Goal: Task Accomplishment & Management: Complete application form

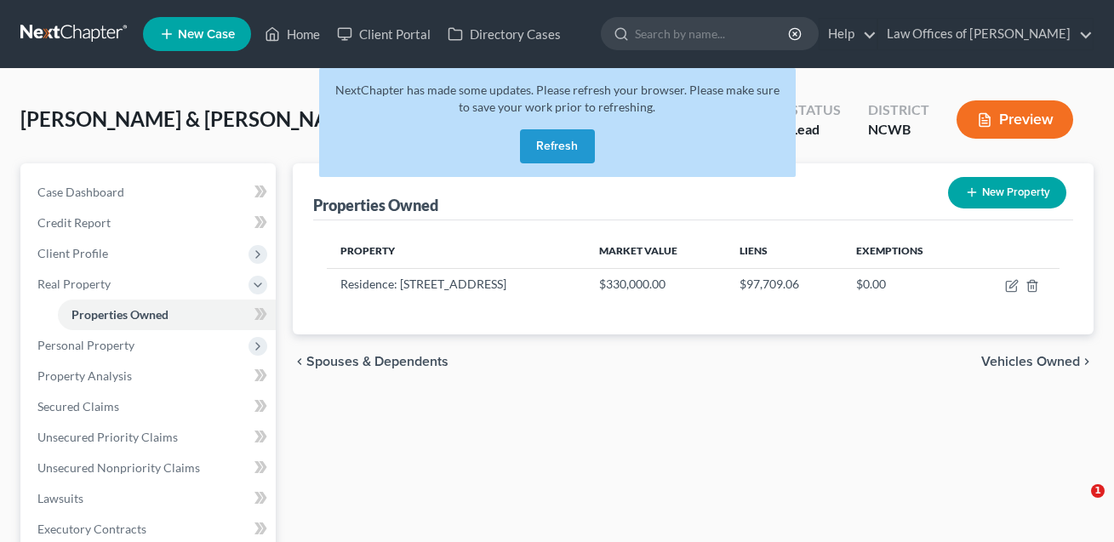
click at [565, 154] on button "Refresh" at bounding box center [557, 146] width 75 height 34
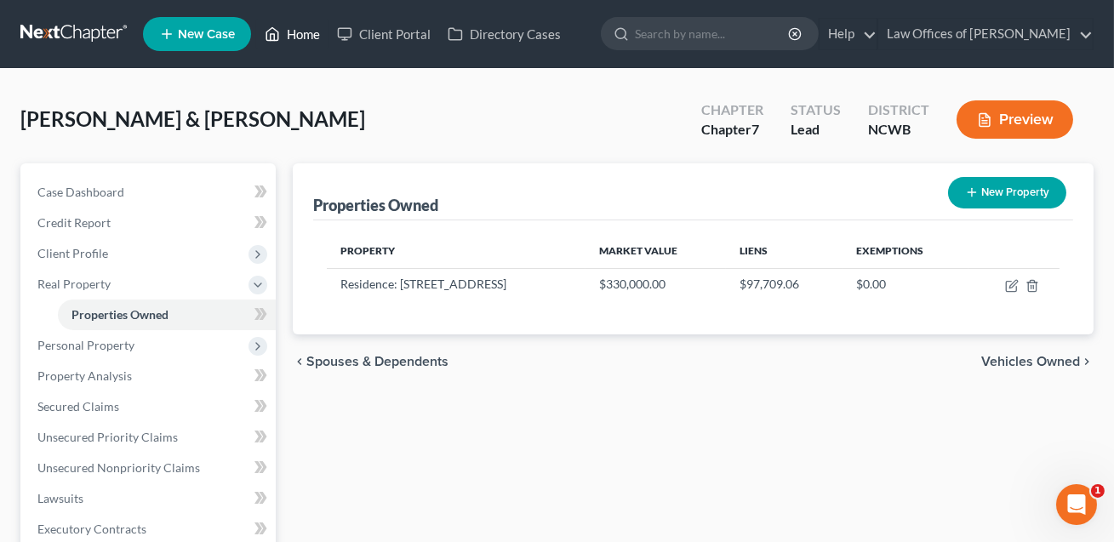
click at [300, 31] on link "Home" at bounding box center [292, 34] width 72 height 31
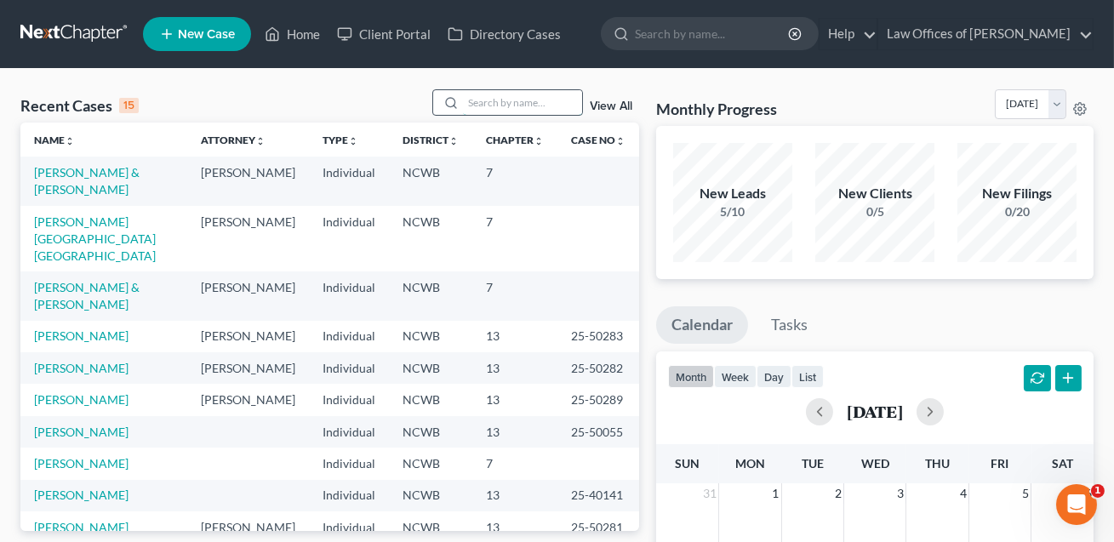
click at [468, 101] on input "search" at bounding box center [522, 102] width 119 height 25
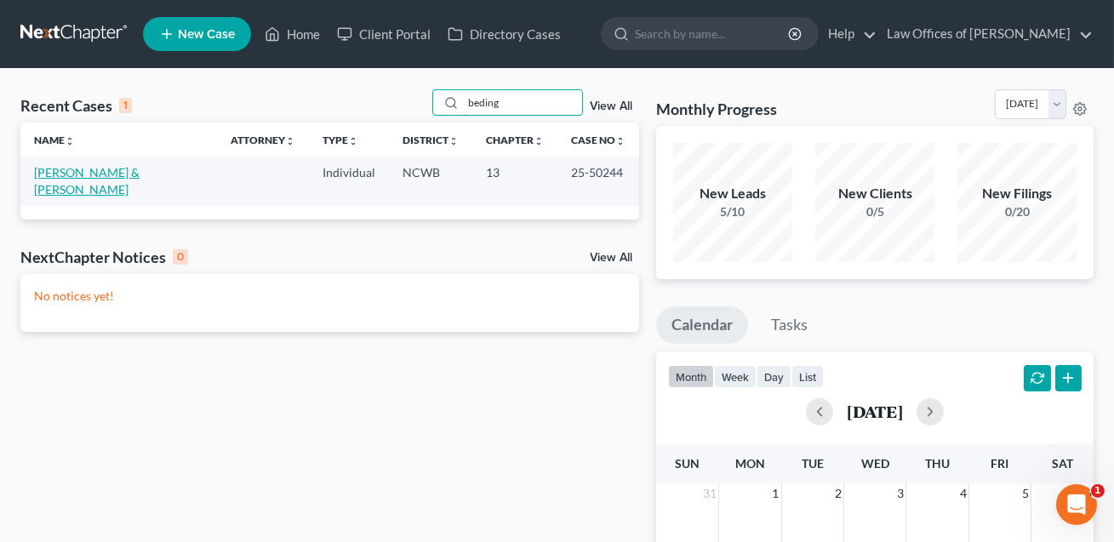
type input "beding"
click at [140, 170] on link "[PERSON_NAME] & [PERSON_NAME]" at bounding box center [87, 180] width 106 height 31
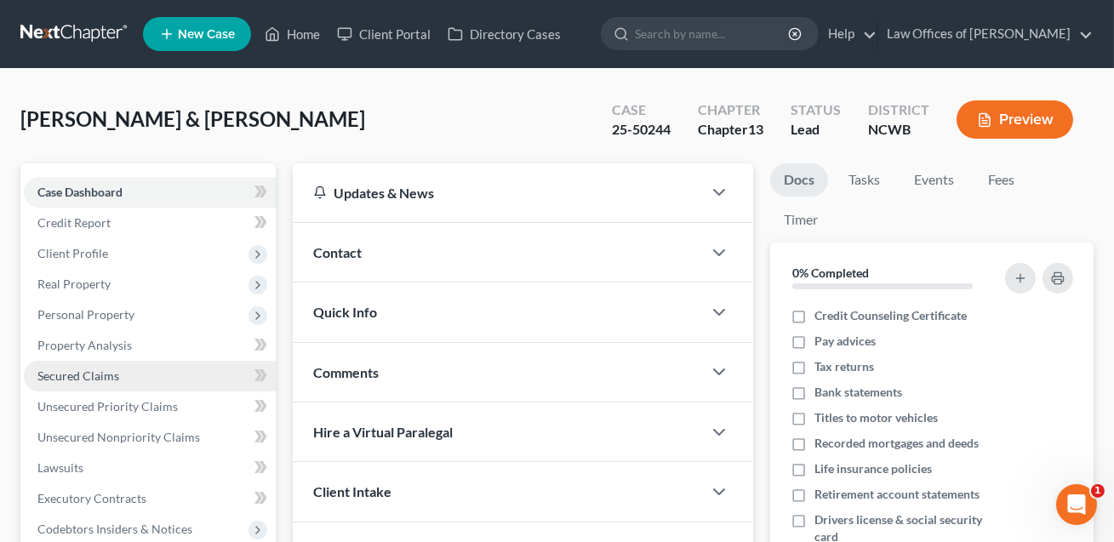
scroll to position [37, 0]
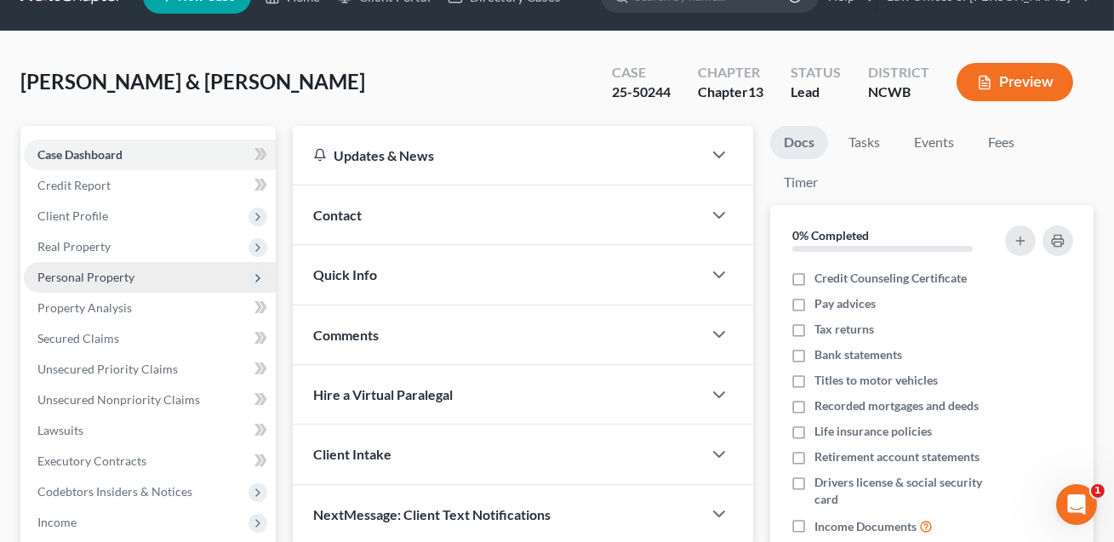
click at [83, 277] on span "Personal Property" at bounding box center [85, 277] width 97 height 14
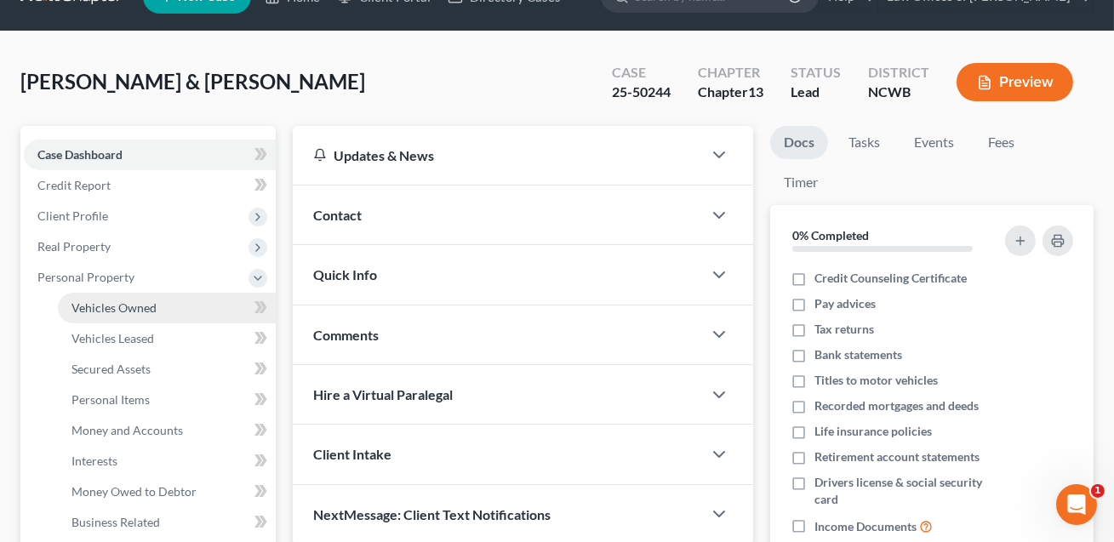
click at [93, 314] on link "Vehicles Owned" at bounding box center [167, 308] width 218 height 31
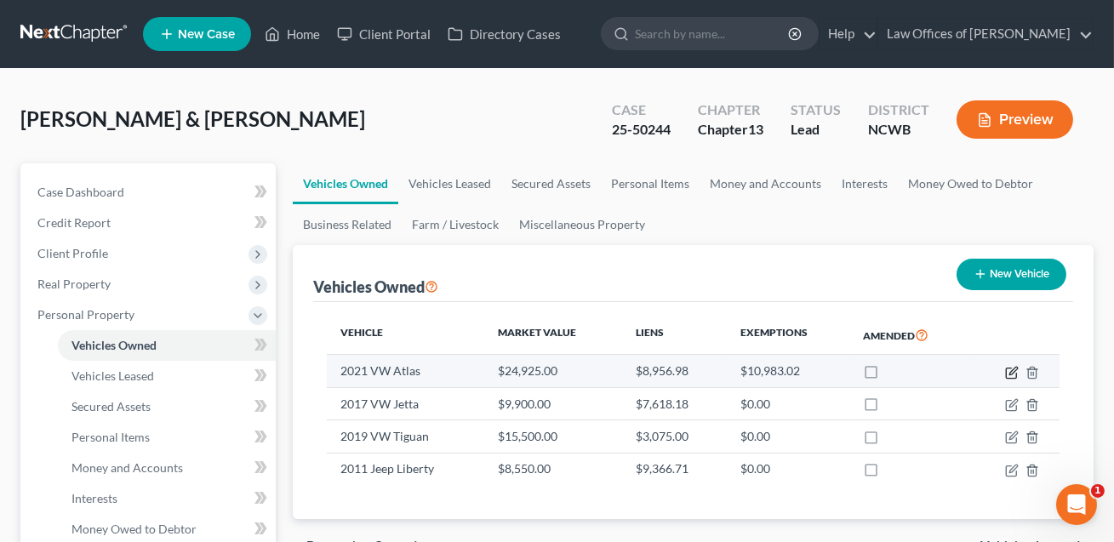
click at [1012, 372] on icon "button" at bounding box center [1013, 371] width 8 height 8
select select "0"
select select "5"
select select "2"
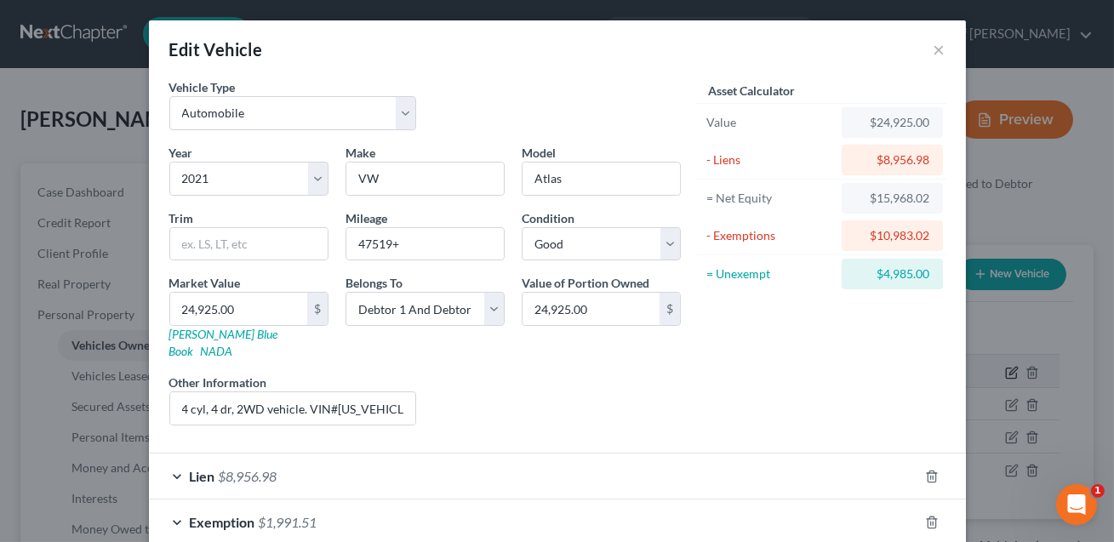
checkbox input "true"
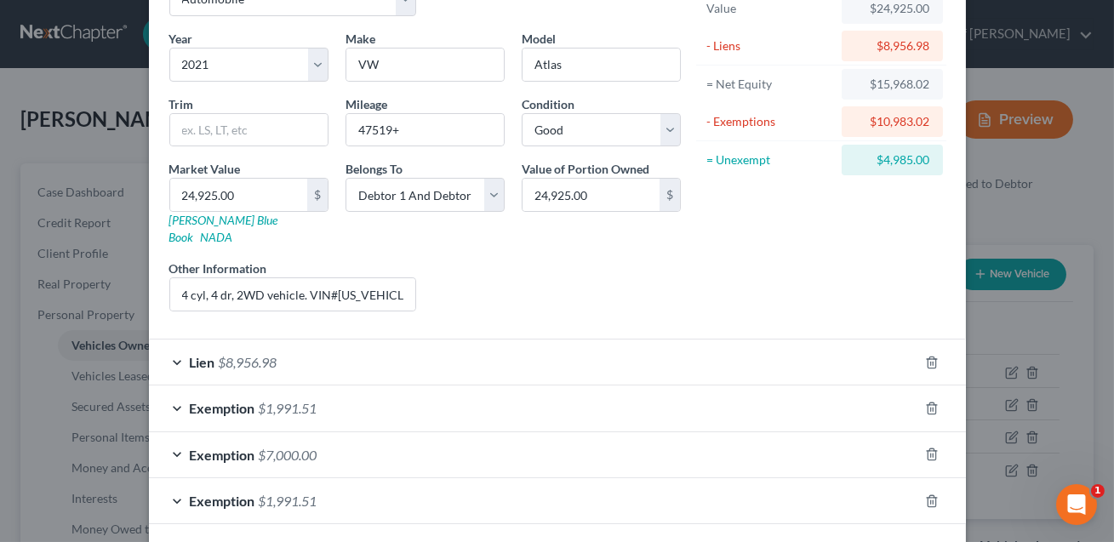
scroll to position [170, 0]
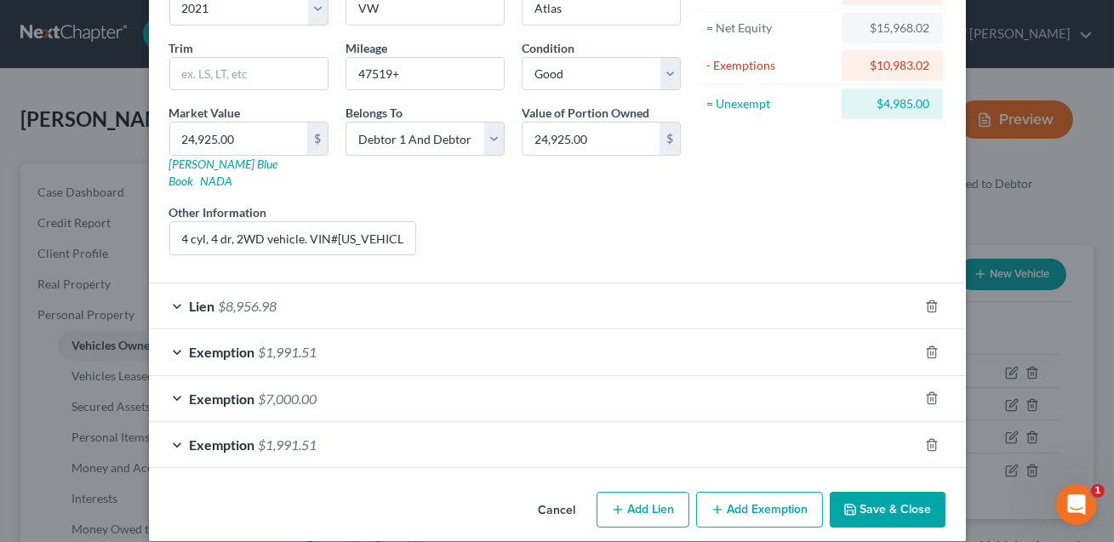
click at [688, 378] on div "Exemption $7,000.00" at bounding box center [533, 398] width 769 height 45
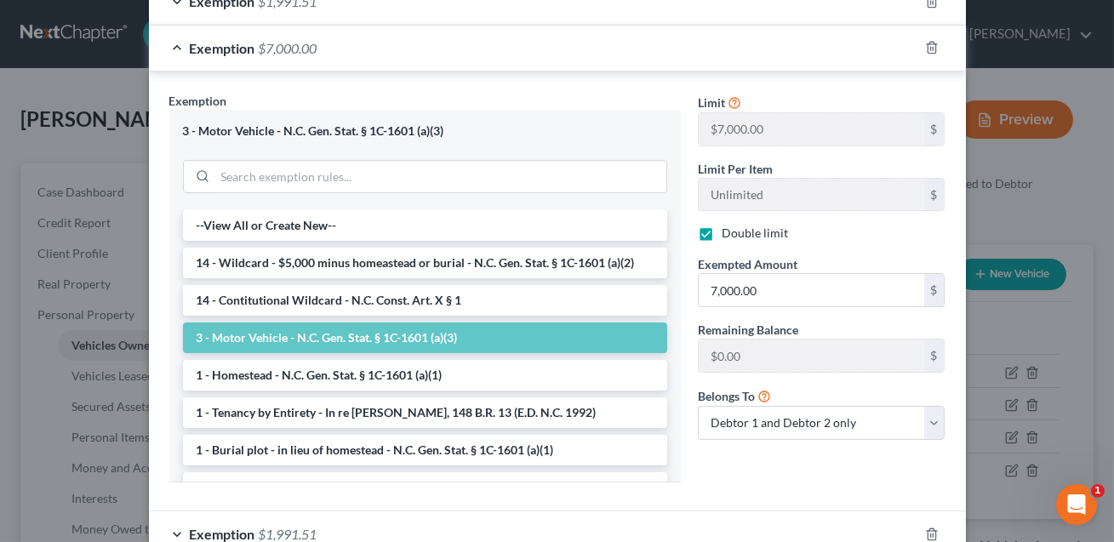
scroll to position [611, 0]
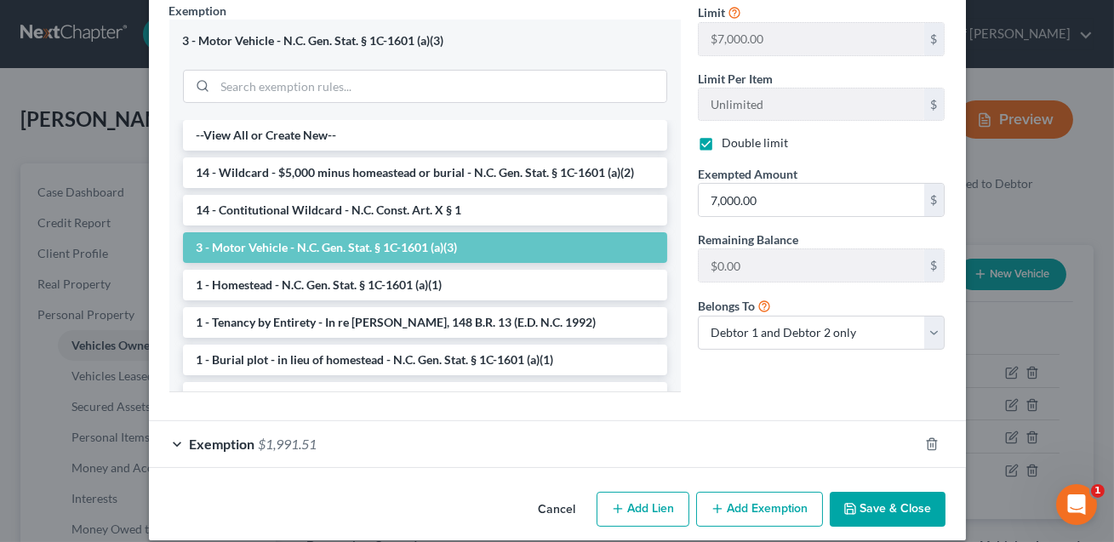
click at [549, 430] on div "Exemption $1,991.51" at bounding box center [533, 443] width 769 height 45
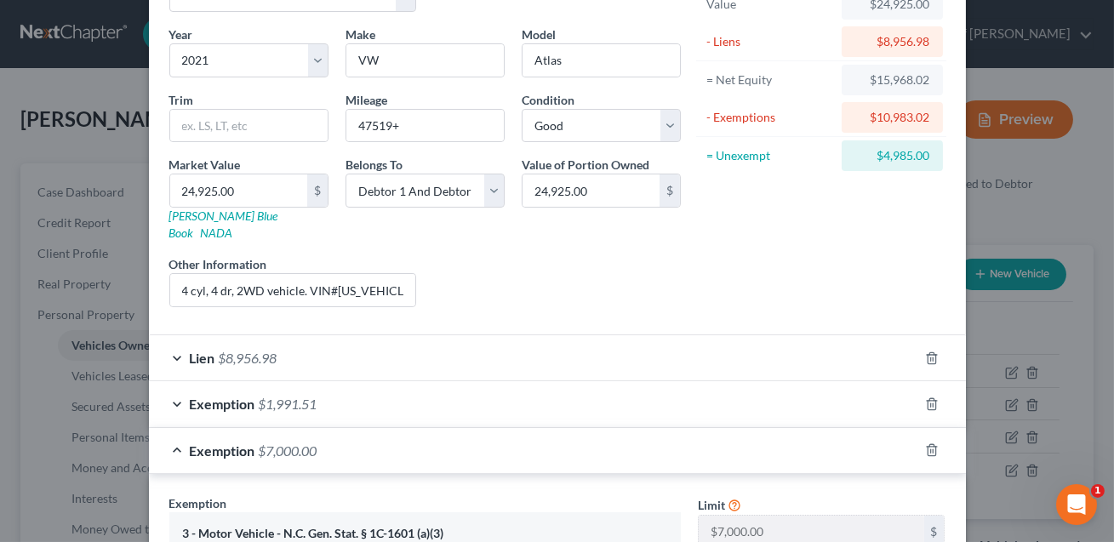
scroll to position [335, 0]
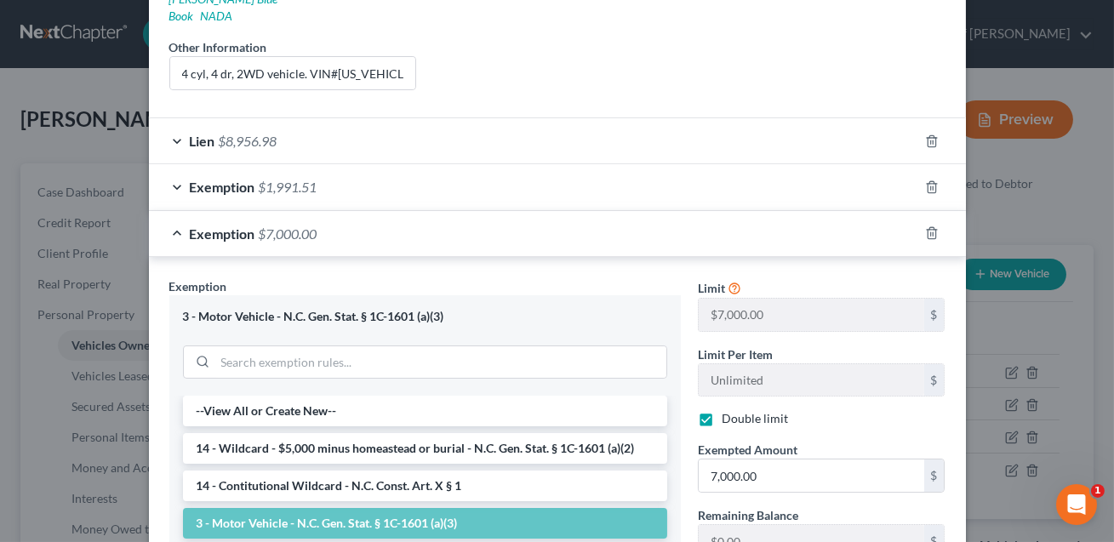
click at [574, 171] on div "Exemption $1,991.51" at bounding box center [533, 186] width 769 height 45
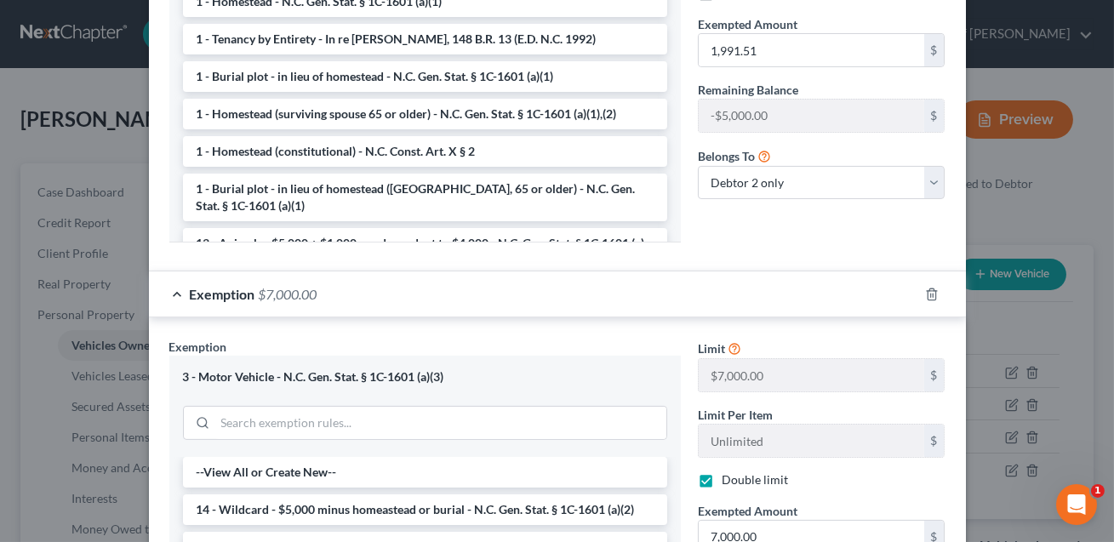
scroll to position [1490, 0]
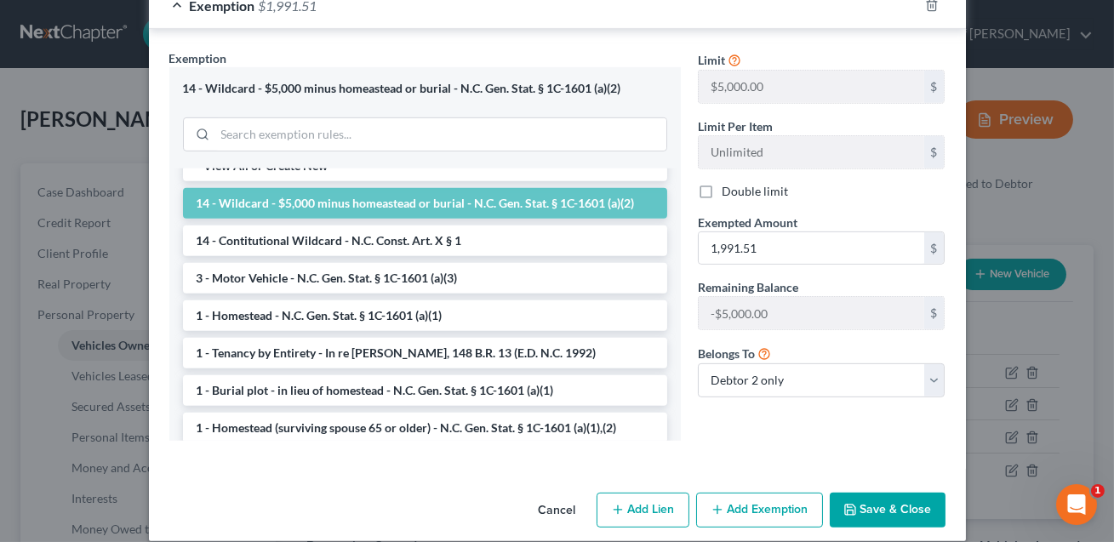
click at [888, 493] on button "Save & Close" at bounding box center [888, 511] width 116 height 36
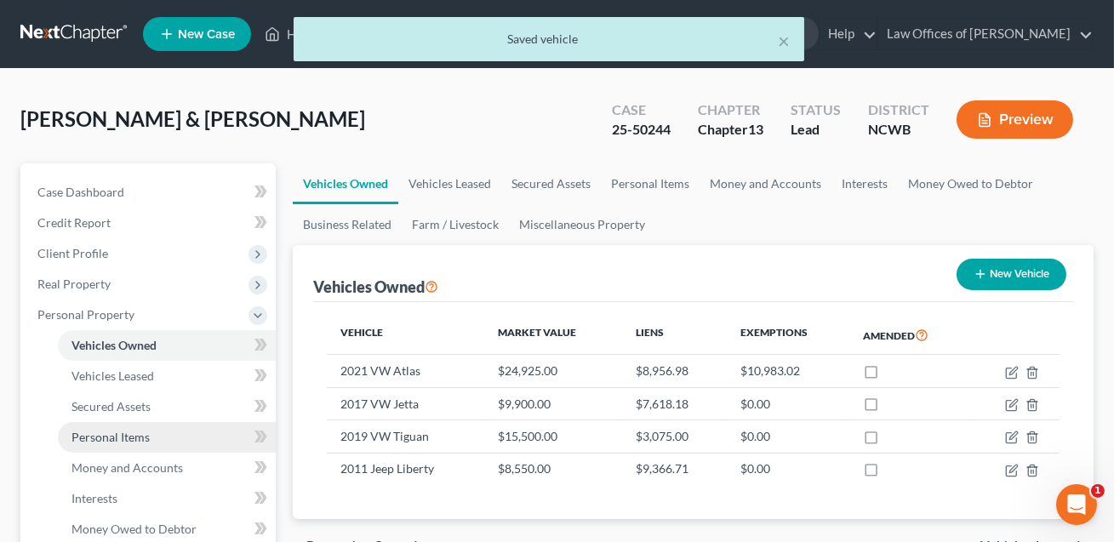
click at [145, 439] on span "Personal Items" at bounding box center [110, 437] width 78 height 14
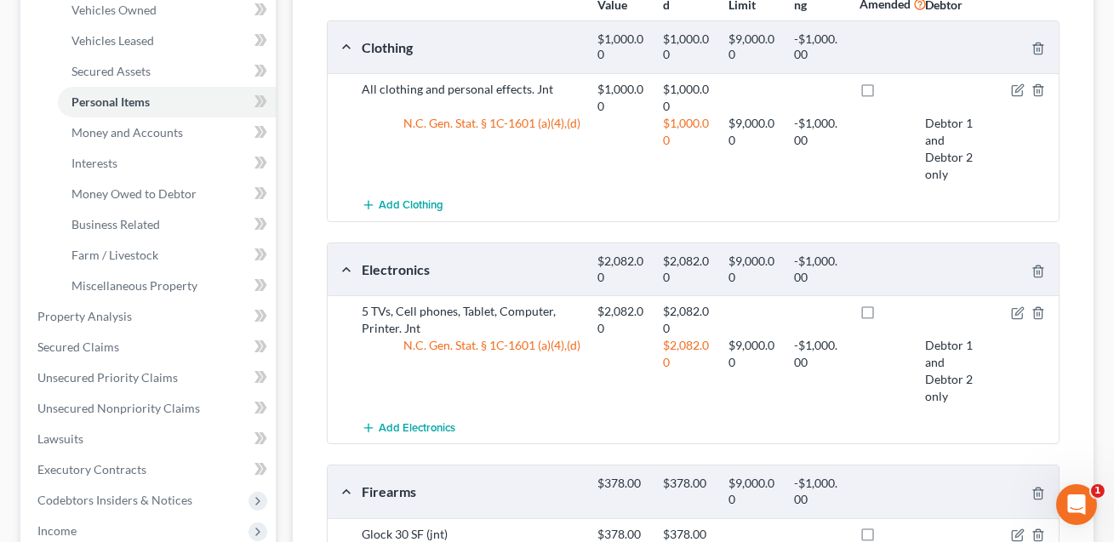
scroll to position [313, 0]
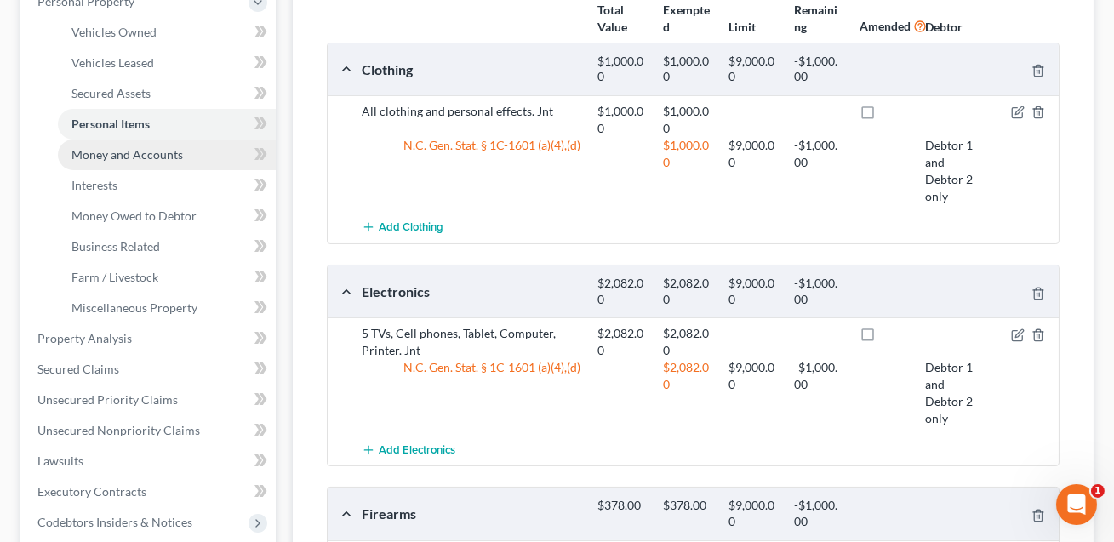
click at [152, 153] on span "Money and Accounts" at bounding box center [126, 154] width 111 height 14
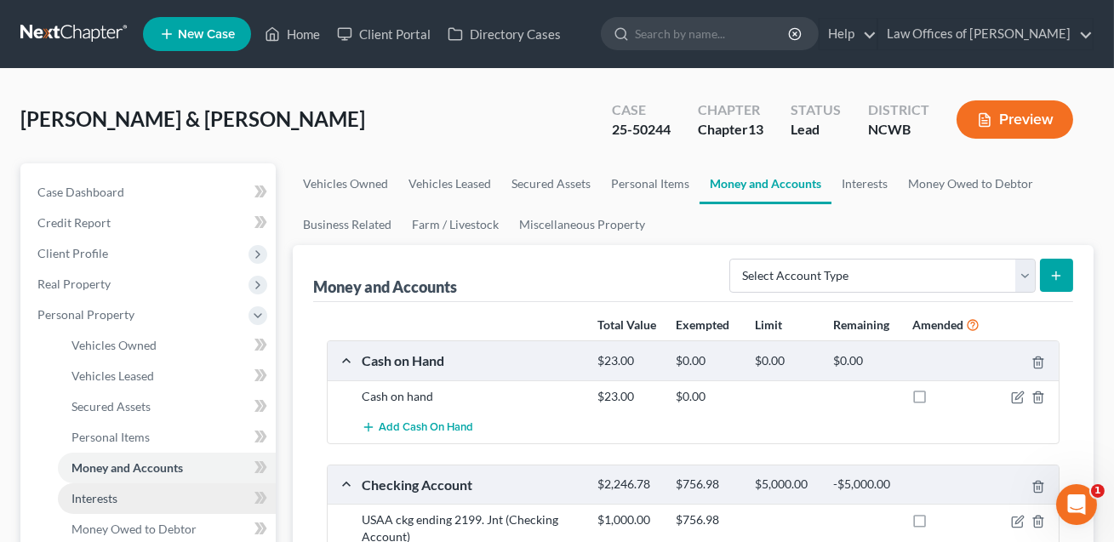
click at [112, 498] on span "Interests" at bounding box center [94, 498] width 46 height 14
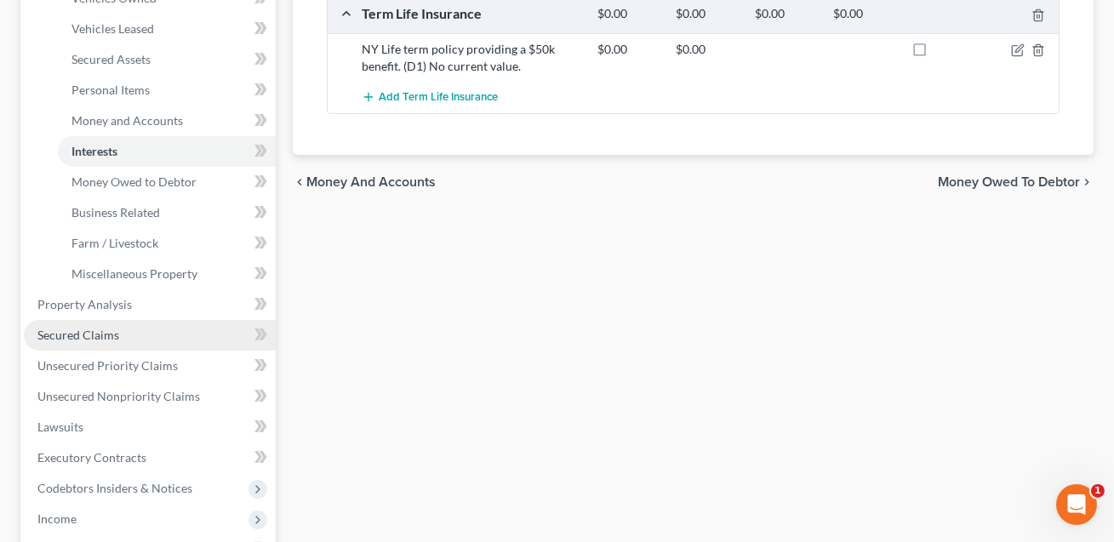
scroll to position [342, 0]
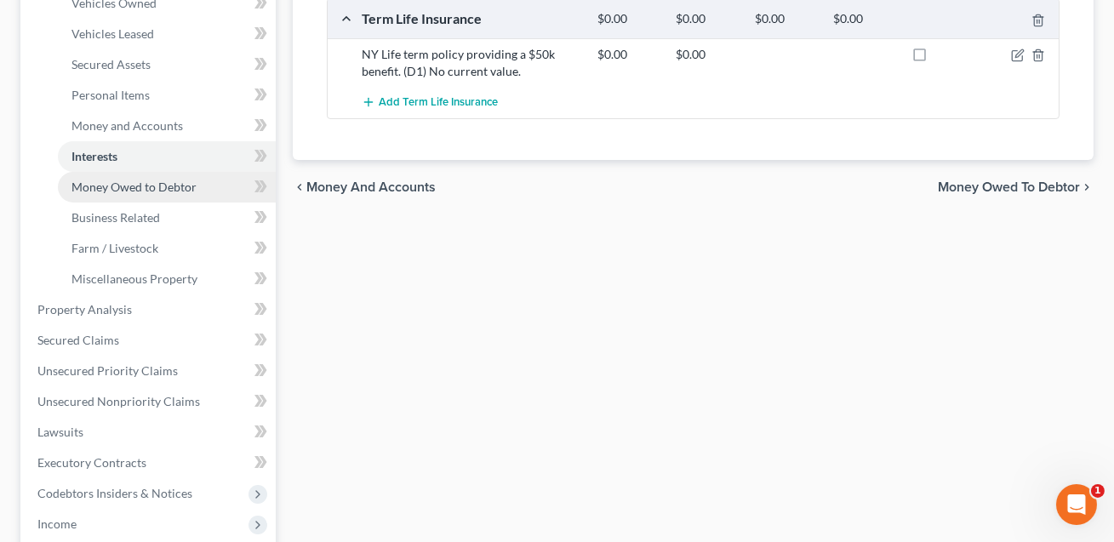
click at [102, 188] on span "Money Owed to Debtor" at bounding box center [133, 187] width 125 height 14
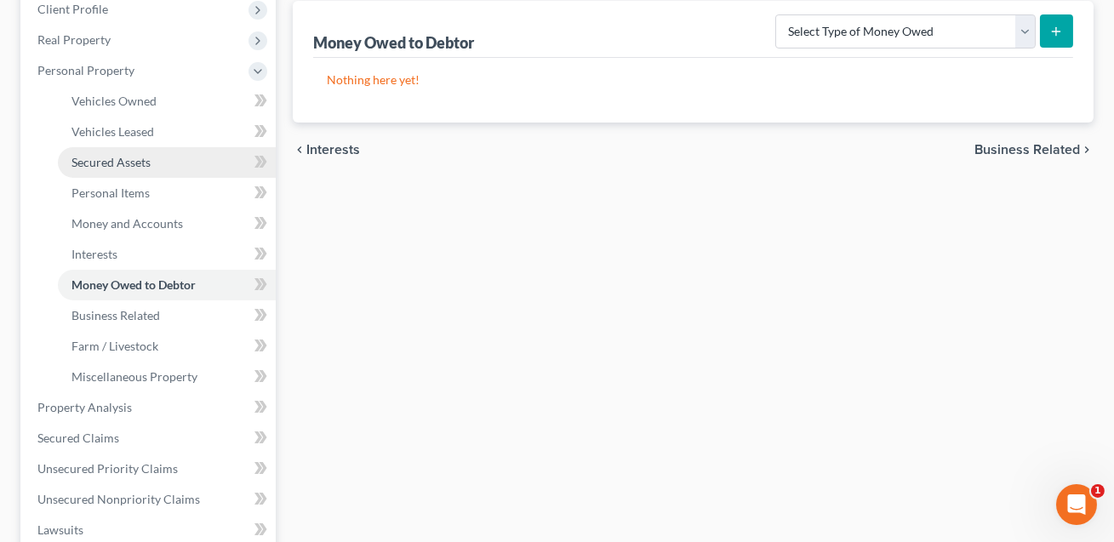
scroll to position [315, 0]
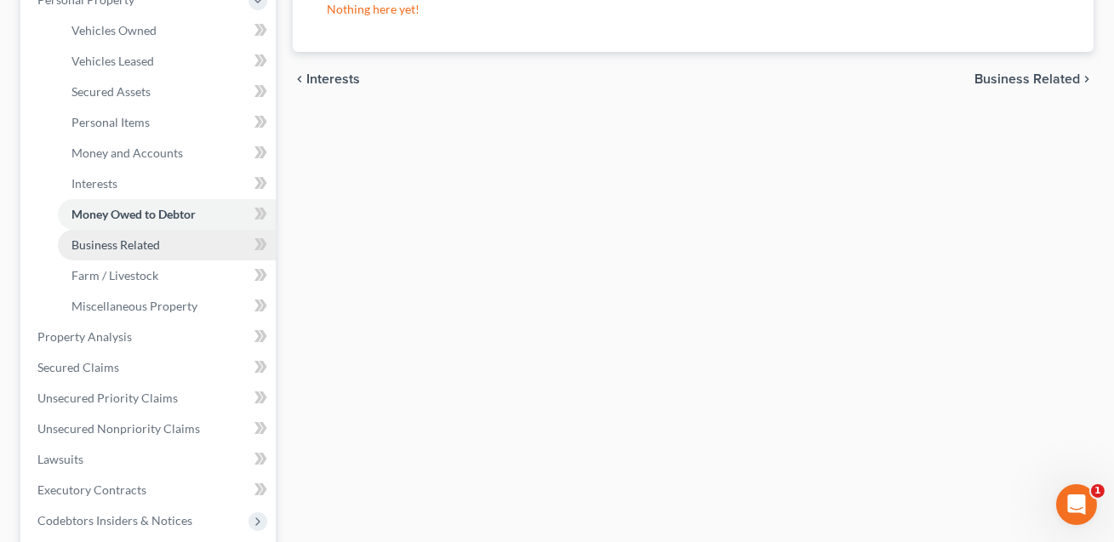
click at [132, 243] on span "Business Related" at bounding box center [115, 244] width 88 height 14
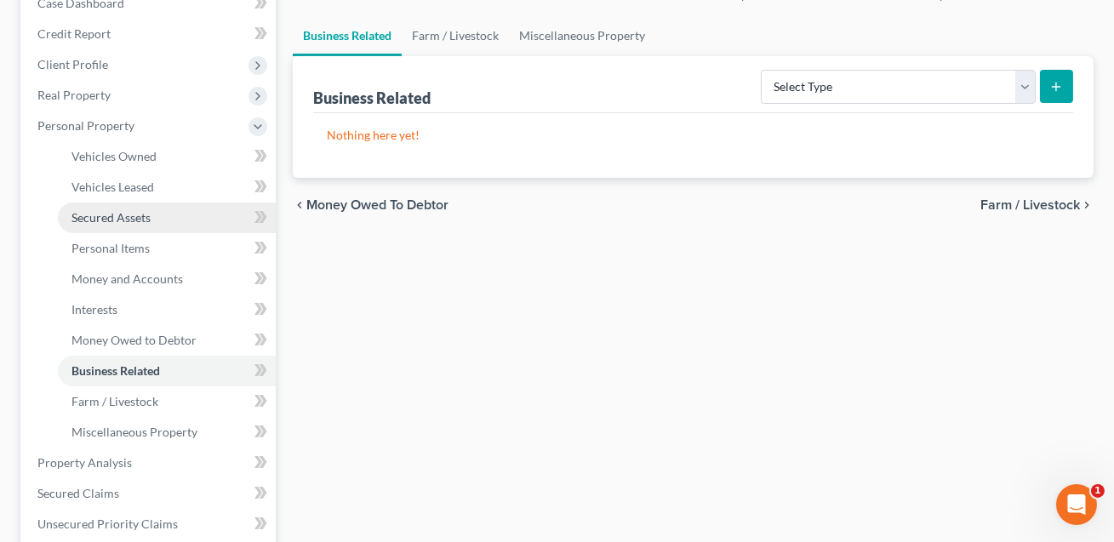
scroll to position [205, 0]
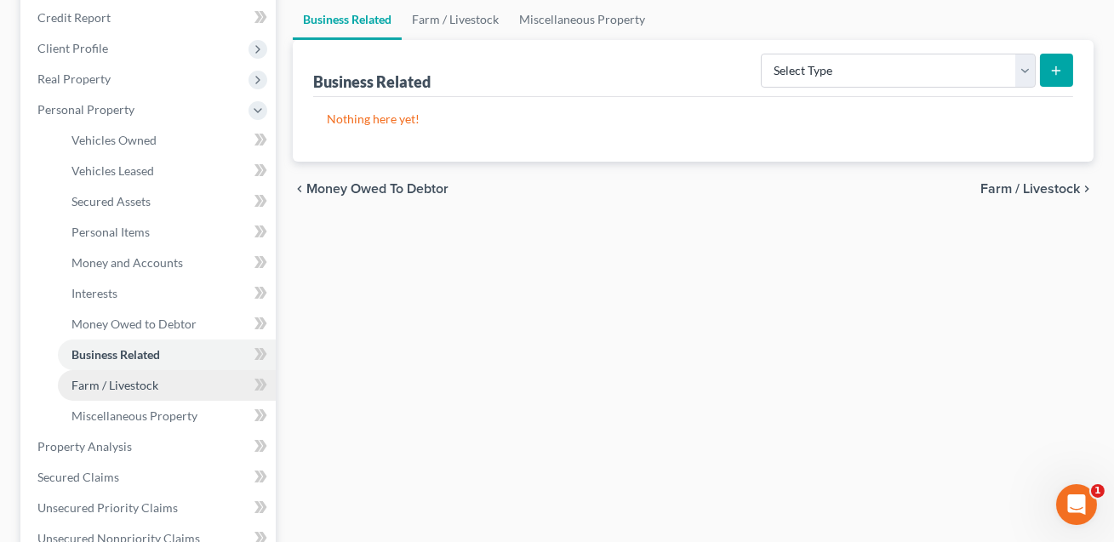
click at [120, 379] on span "Farm / Livestock" at bounding box center [114, 385] width 87 height 14
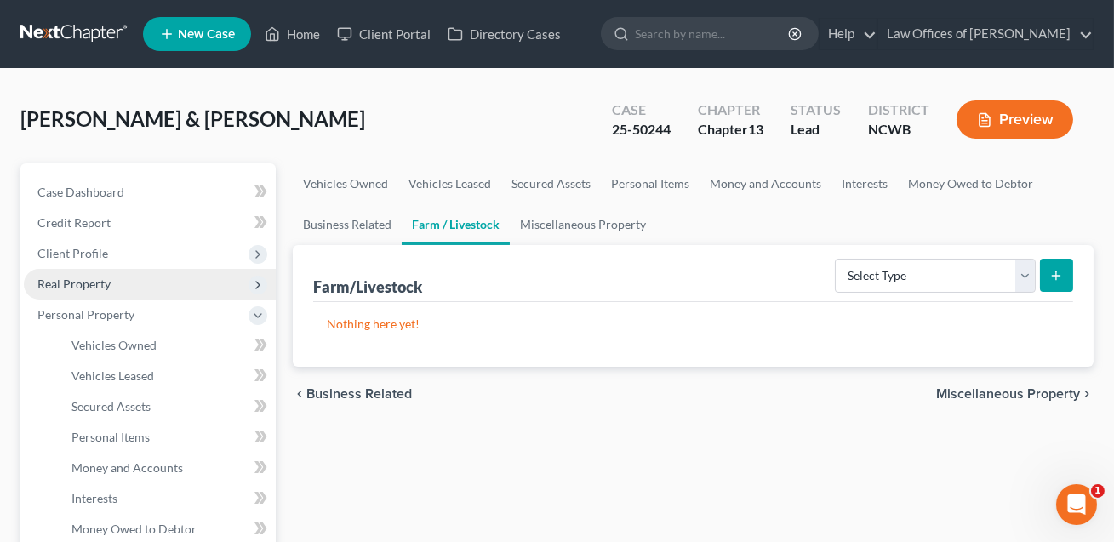
click at [100, 282] on span "Real Property" at bounding box center [73, 284] width 73 height 14
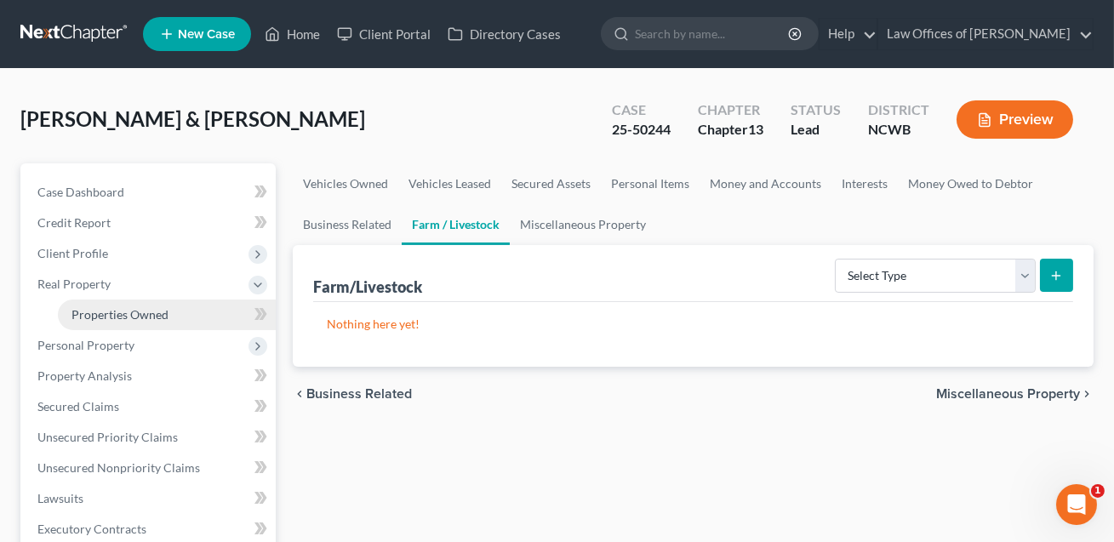
click at [101, 313] on span "Properties Owned" at bounding box center [119, 314] width 97 height 14
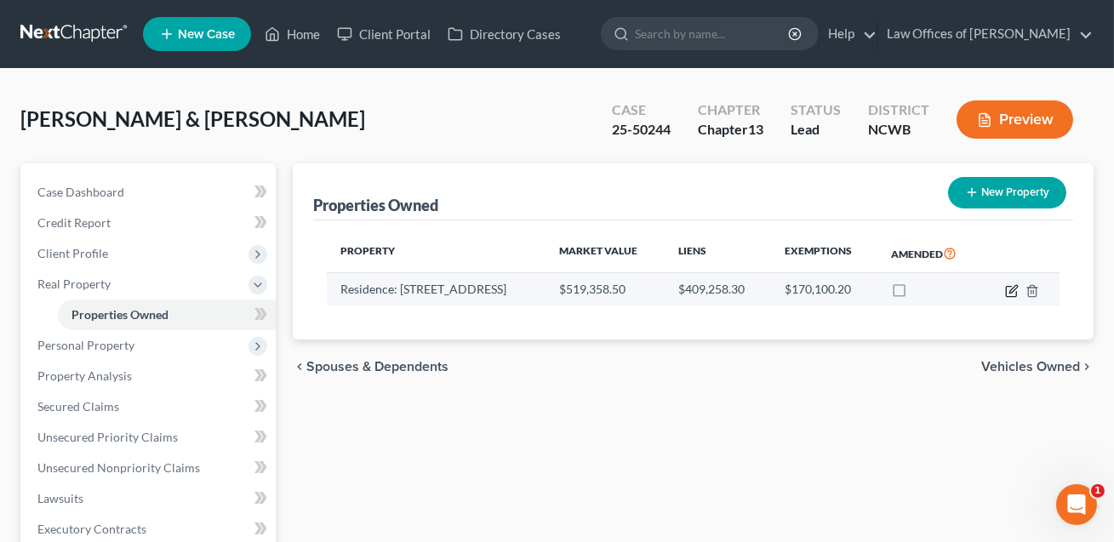
click at [1007, 291] on icon "button" at bounding box center [1012, 291] width 14 height 14
select select "28"
select select "2"
select select "5"
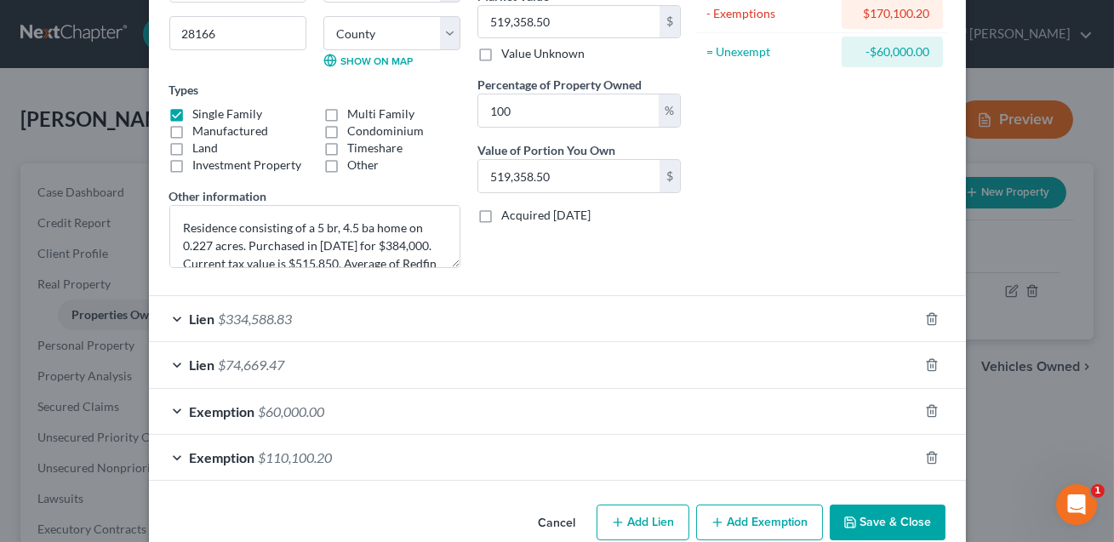
scroll to position [253, 0]
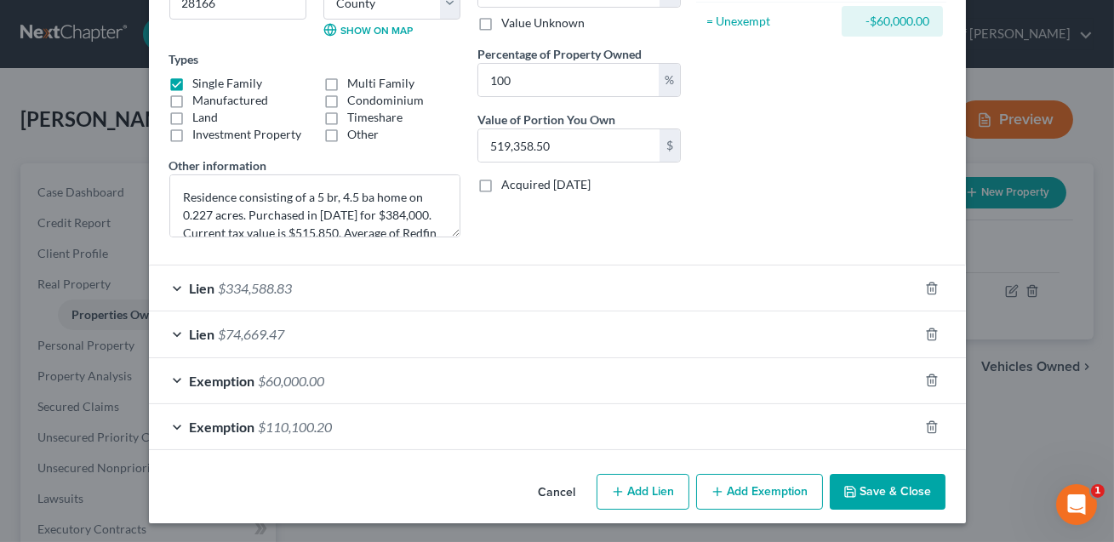
click at [681, 375] on div "Exemption $60,000.00" at bounding box center [533, 380] width 769 height 45
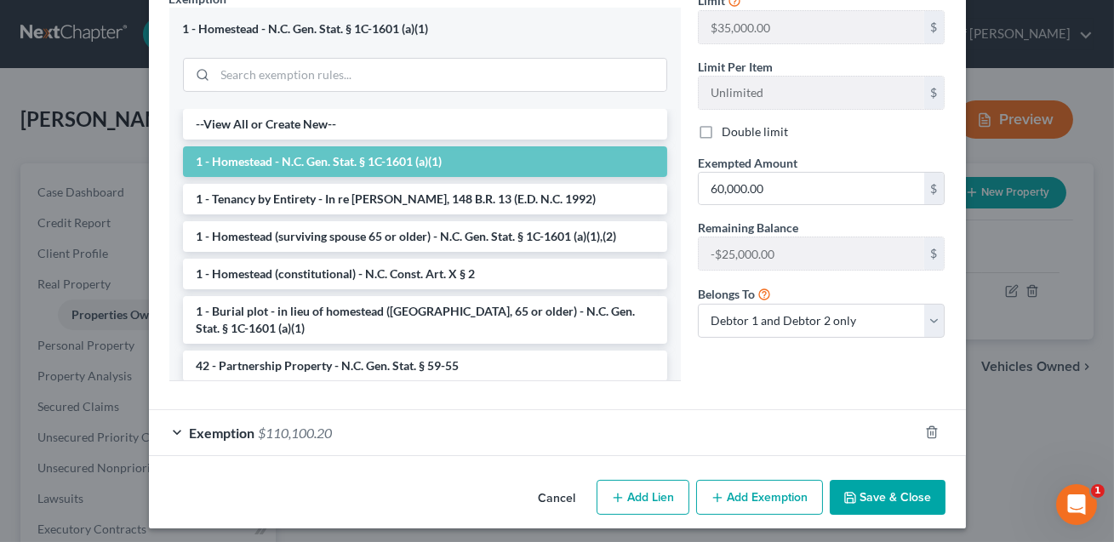
scroll to position [693, 0]
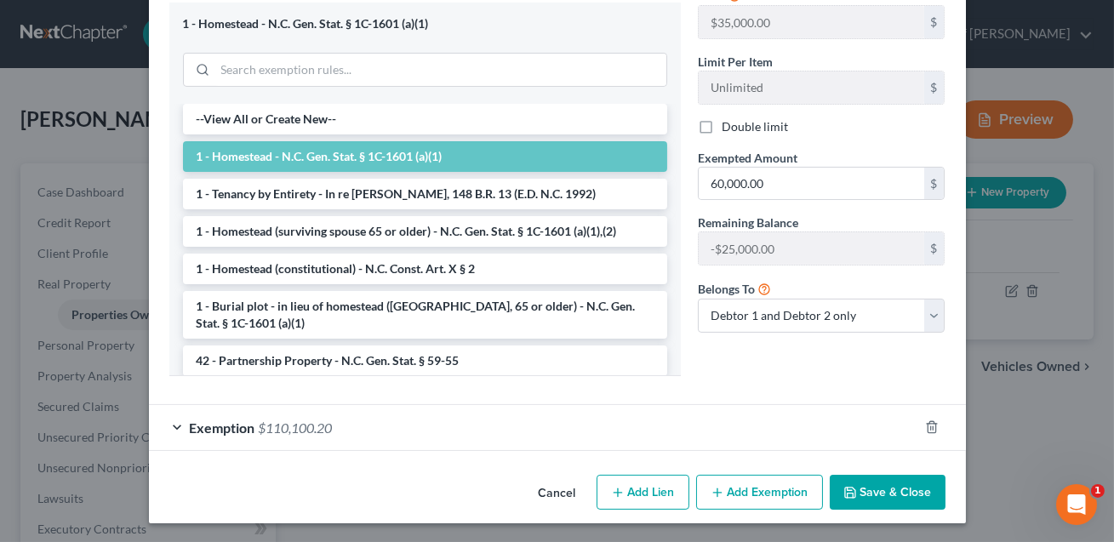
click at [867, 498] on button "Save & Close" at bounding box center [888, 493] width 116 height 36
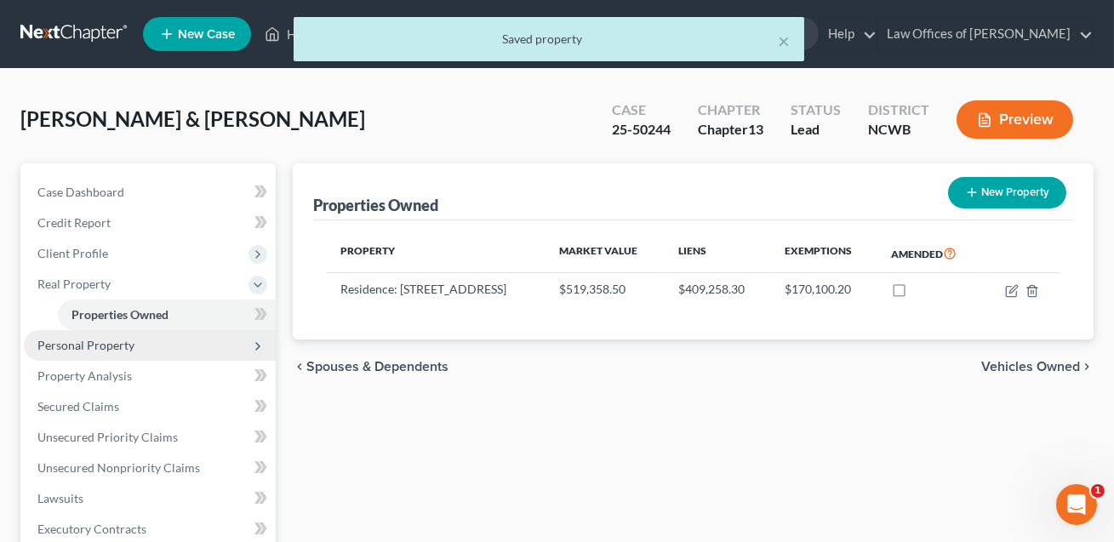
click at [115, 340] on span "Personal Property" at bounding box center [85, 345] width 97 height 14
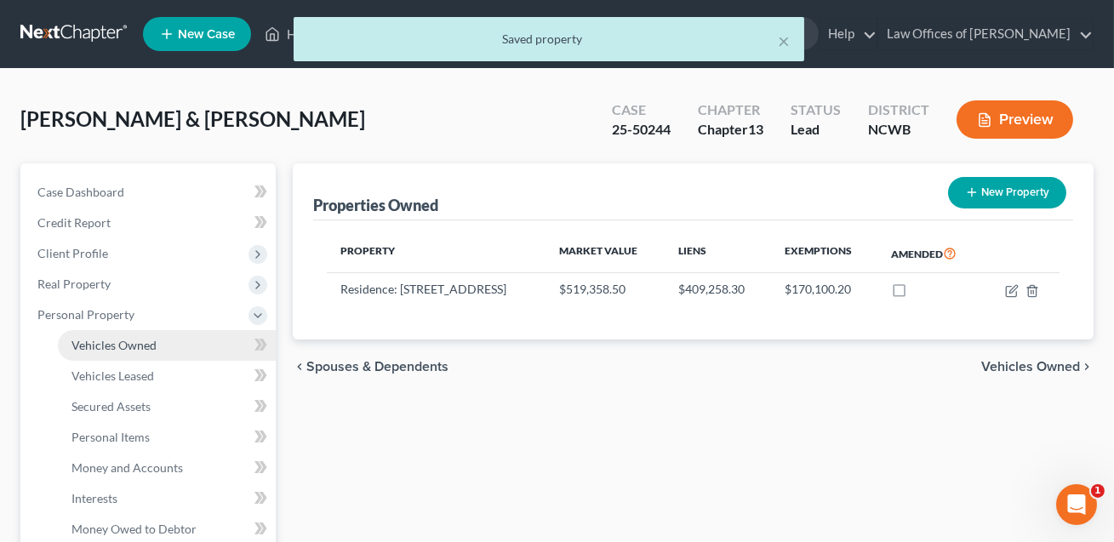
click at [115, 346] on span "Vehicles Owned" at bounding box center [113, 345] width 85 height 14
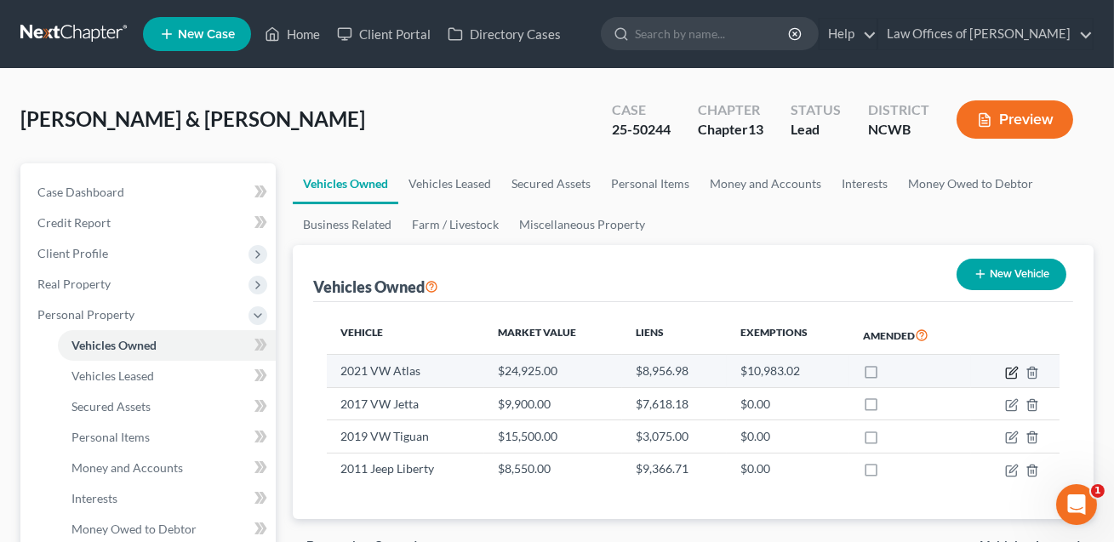
click at [1013, 372] on icon "button" at bounding box center [1012, 373] width 14 height 14
select select "0"
select select "5"
select select "2"
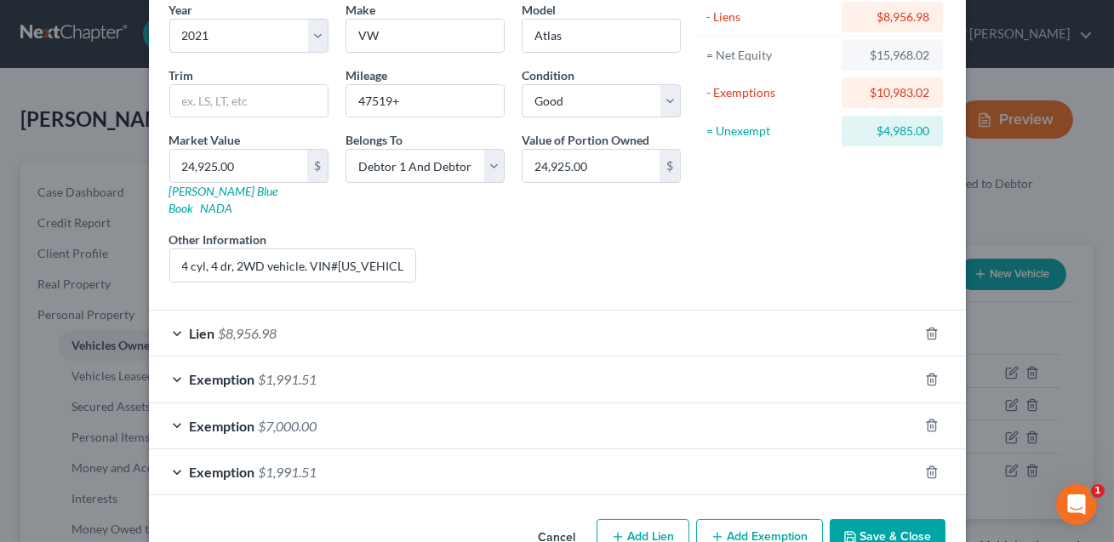
scroll to position [170, 0]
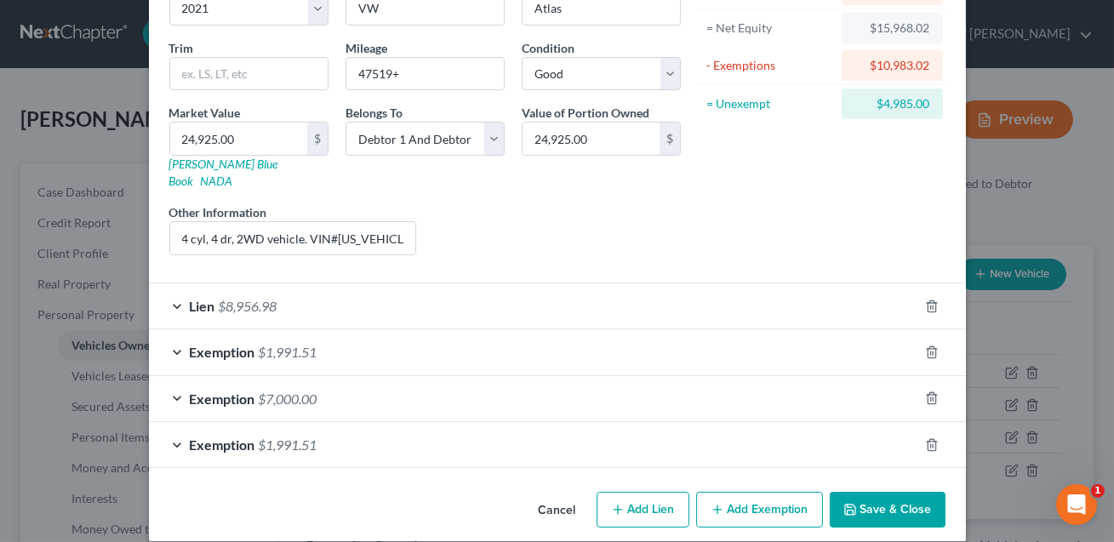
click at [873, 494] on button "Save & Close" at bounding box center [888, 510] width 116 height 36
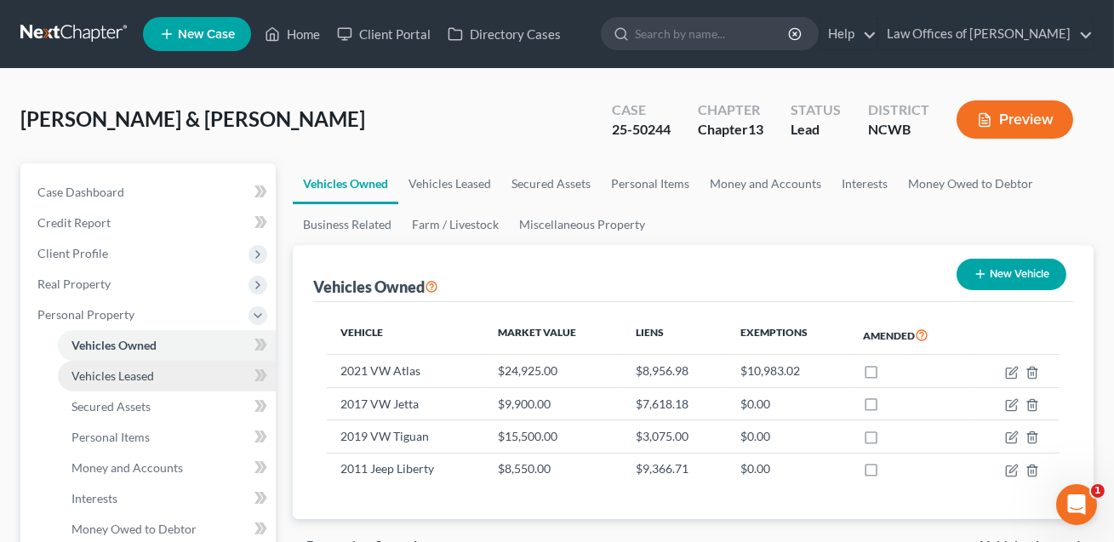
click at [106, 373] on span "Vehicles Leased" at bounding box center [112, 375] width 83 height 14
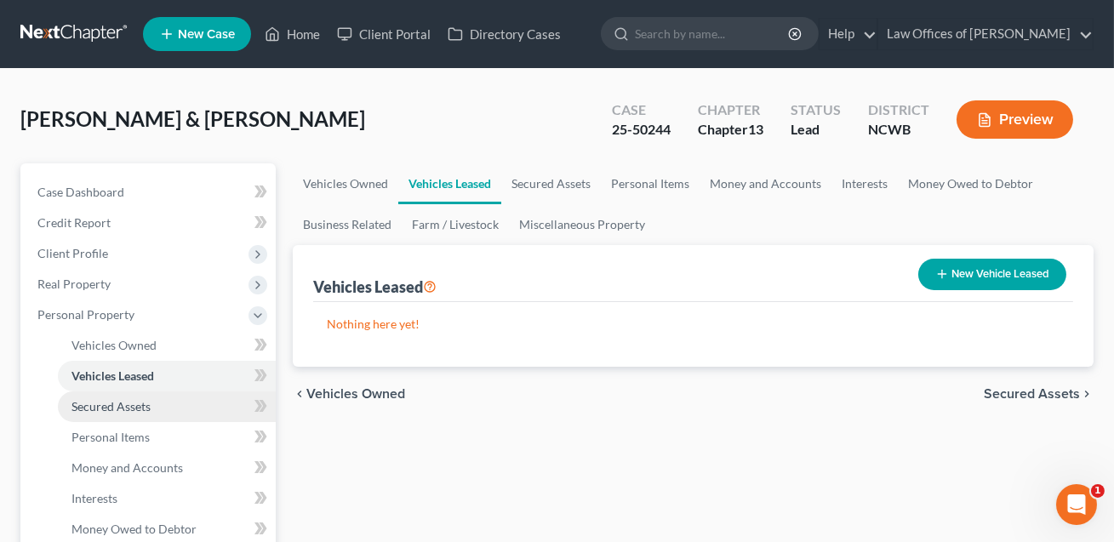
click at [110, 403] on span "Secured Assets" at bounding box center [110, 406] width 79 height 14
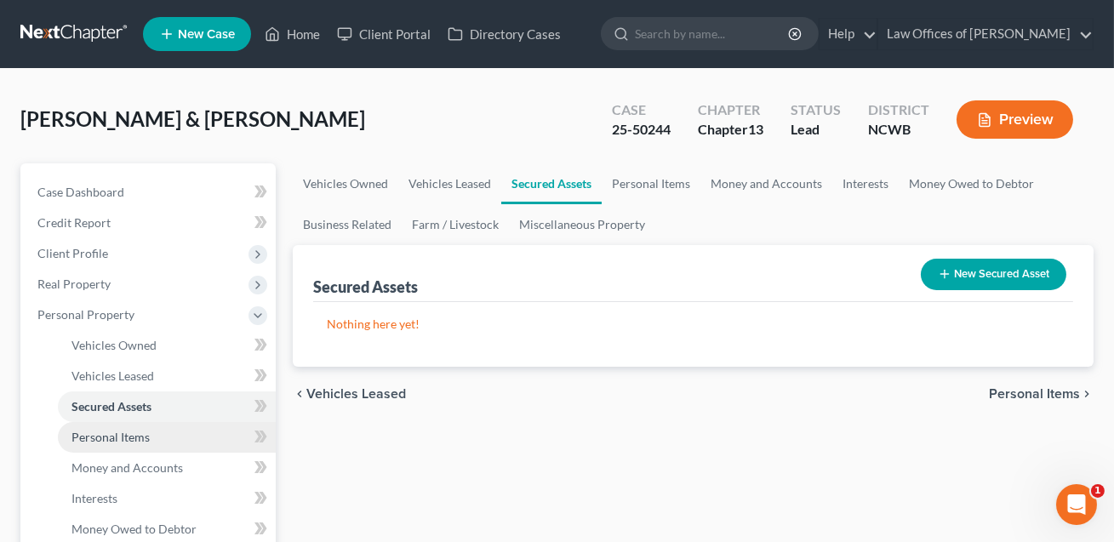
click at [108, 430] on span "Personal Items" at bounding box center [110, 437] width 78 height 14
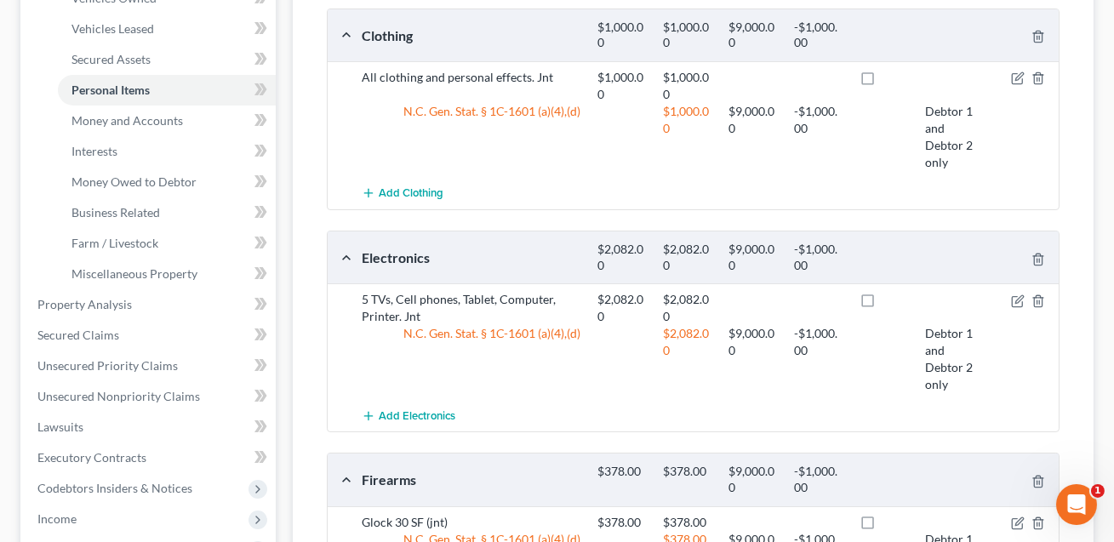
scroll to position [292, 0]
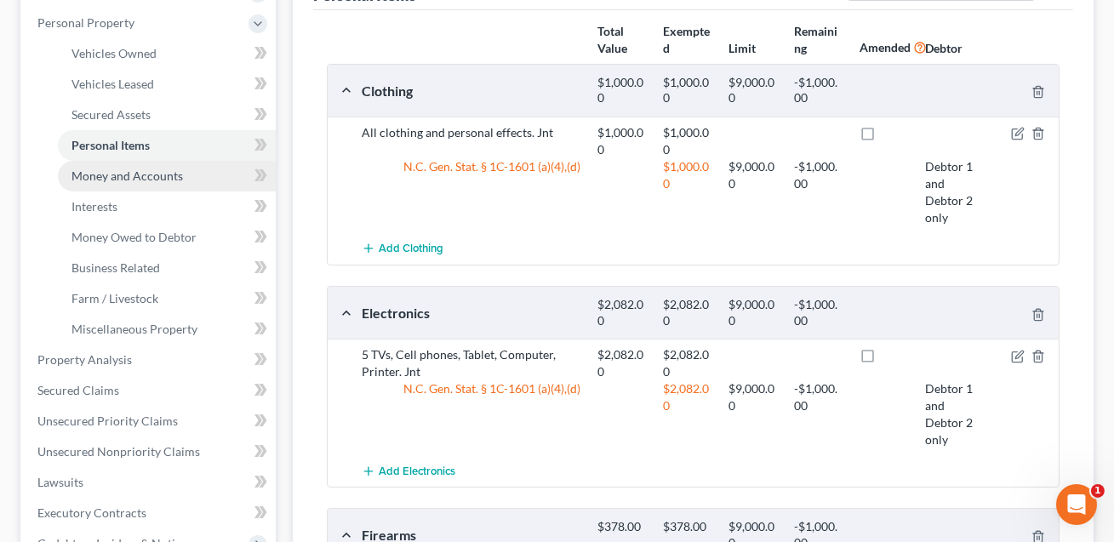
click at [132, 173] on span "Money and Accounts" at bounding box center [126, 175] width 111 height 14
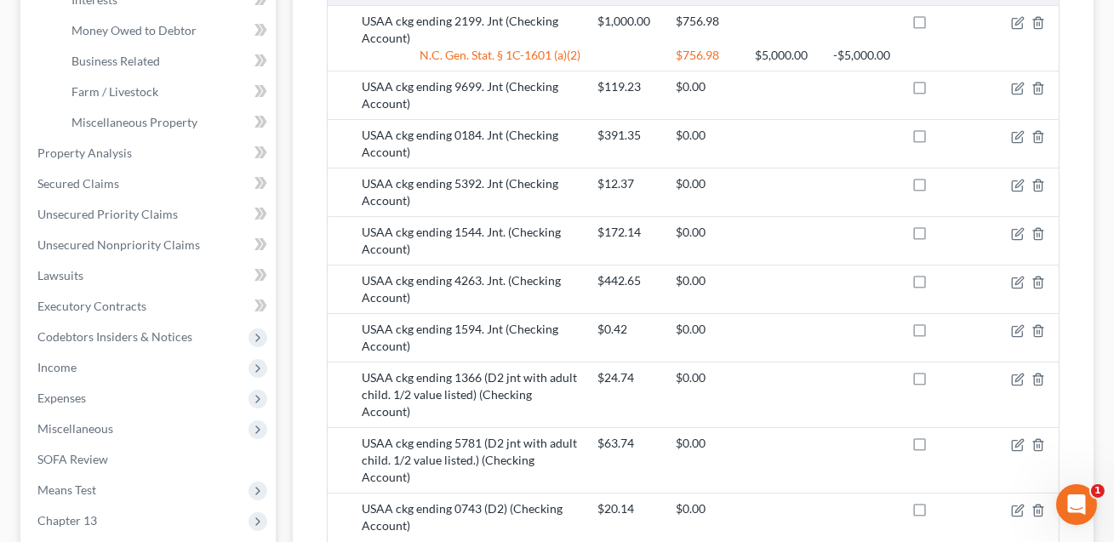
scroll to position [395, 0]
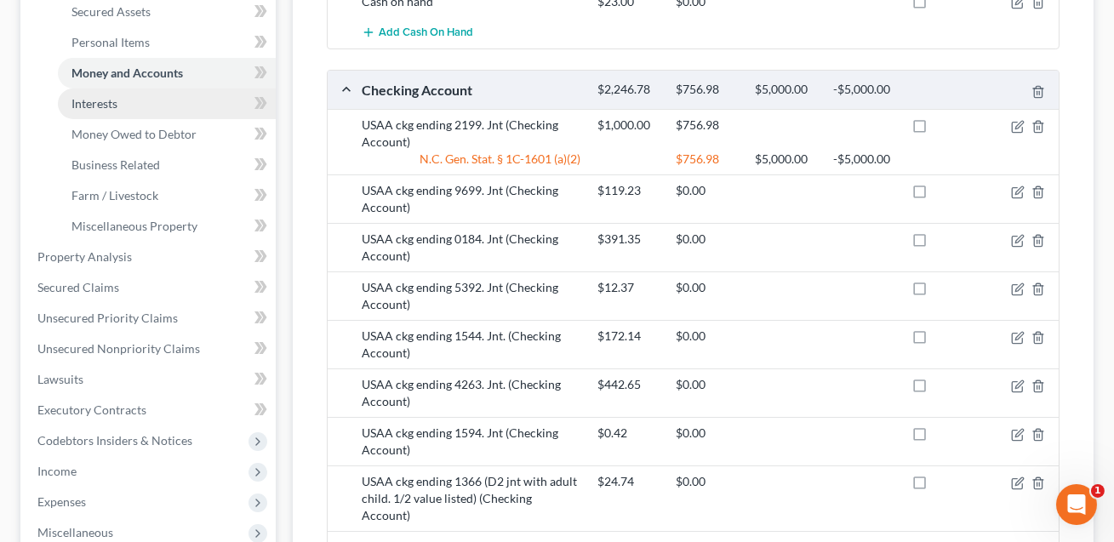
click at [92, 99] on span "Interests" at bounding box center [94, 103] width 46 height 14
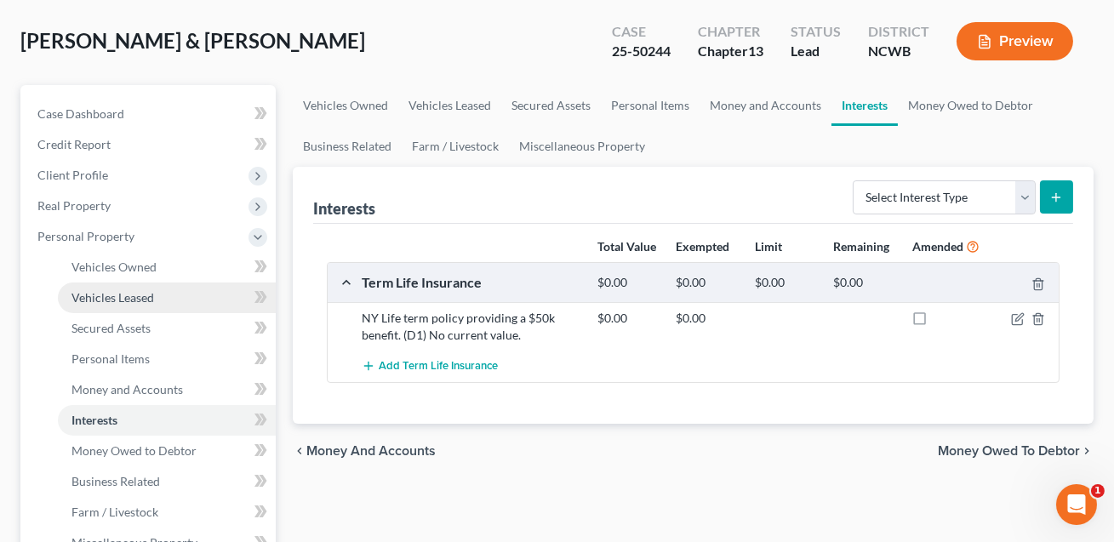
scroll to position [227, 0]
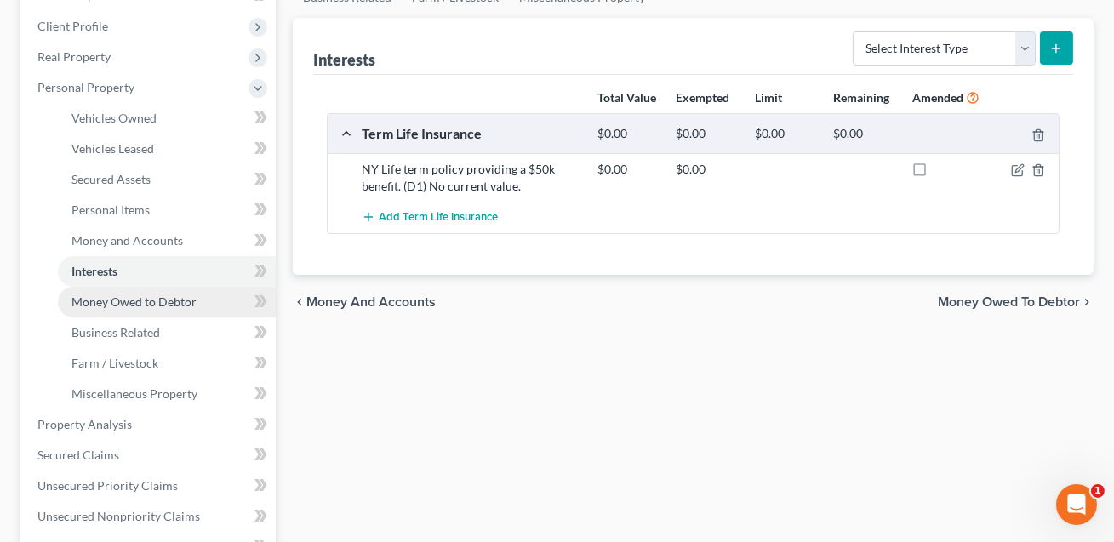
click at [138, 303] on span "Money Owed to Debtor" at bounding box center [133, 301] width 125 height 14
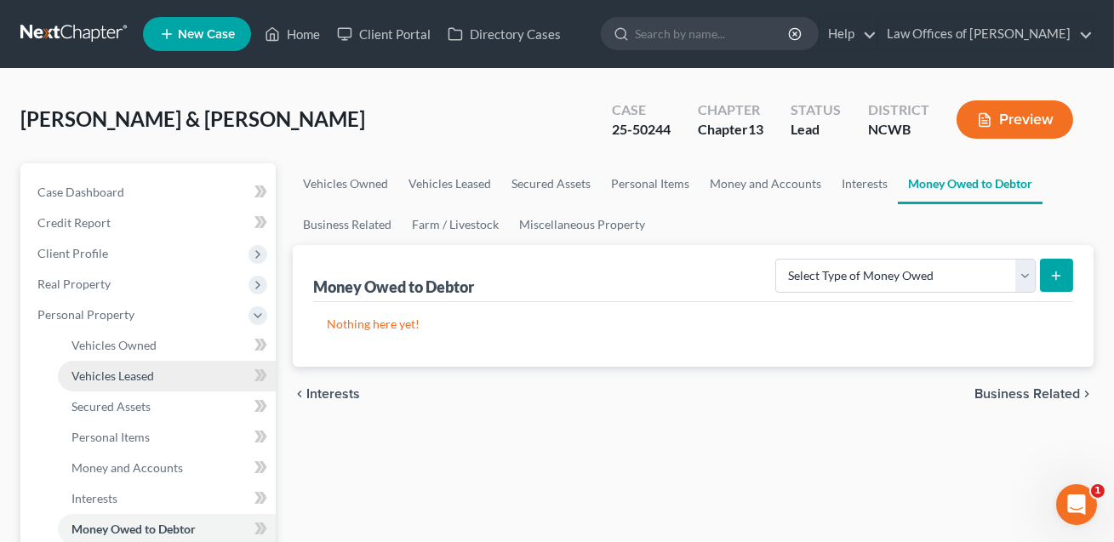
scroll to position [156, 0]
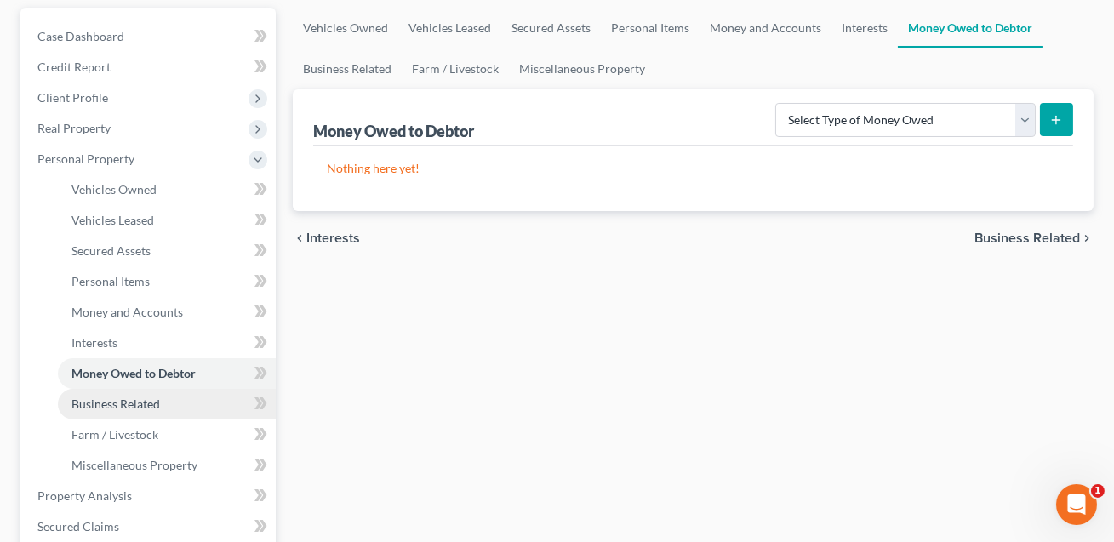
click at [120, 398] on span "Business Related" at bounding box center [115, 404] width 88 height 14
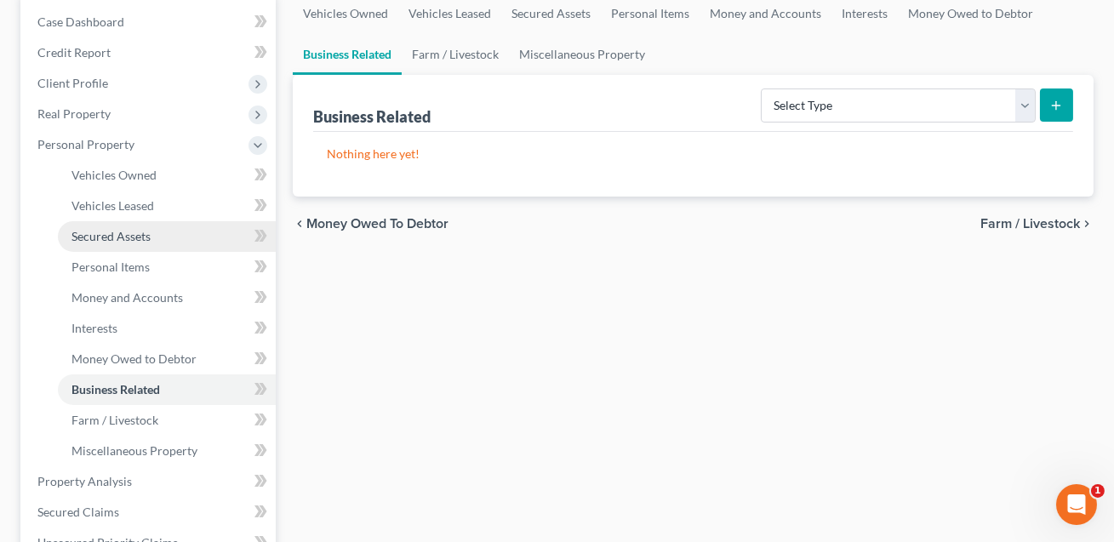
scroll to position [185, 0]
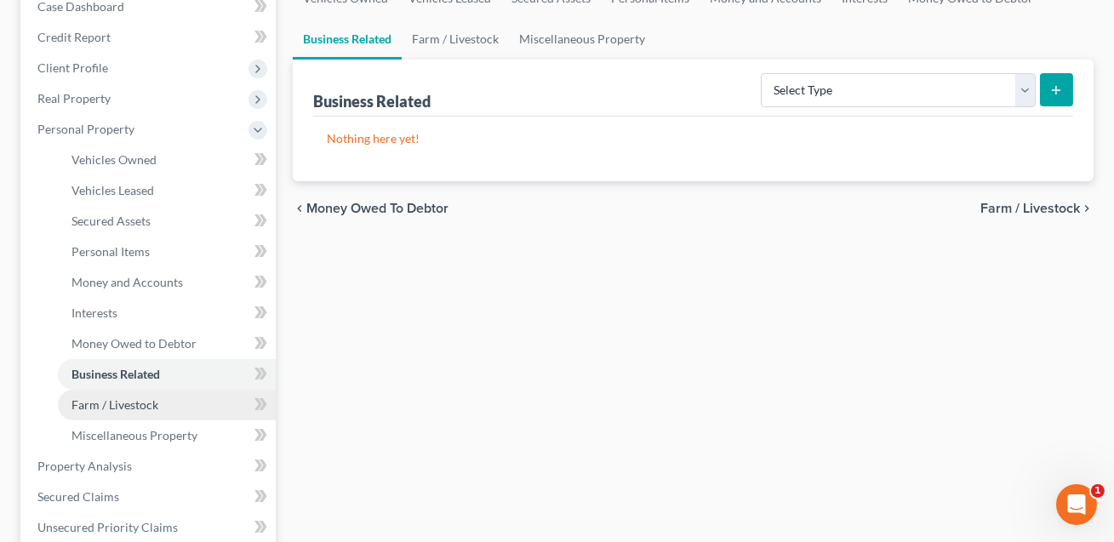
click at [140, 398] on span "Farm / Livestock" at bounding box center [114, 404] width 87 height 14
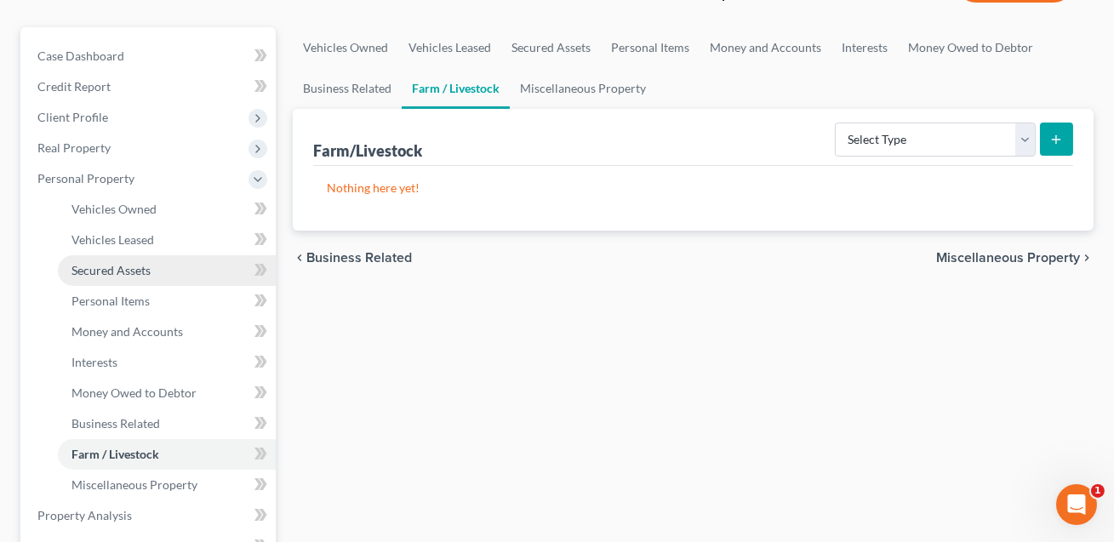
scroll to position [179, 0]
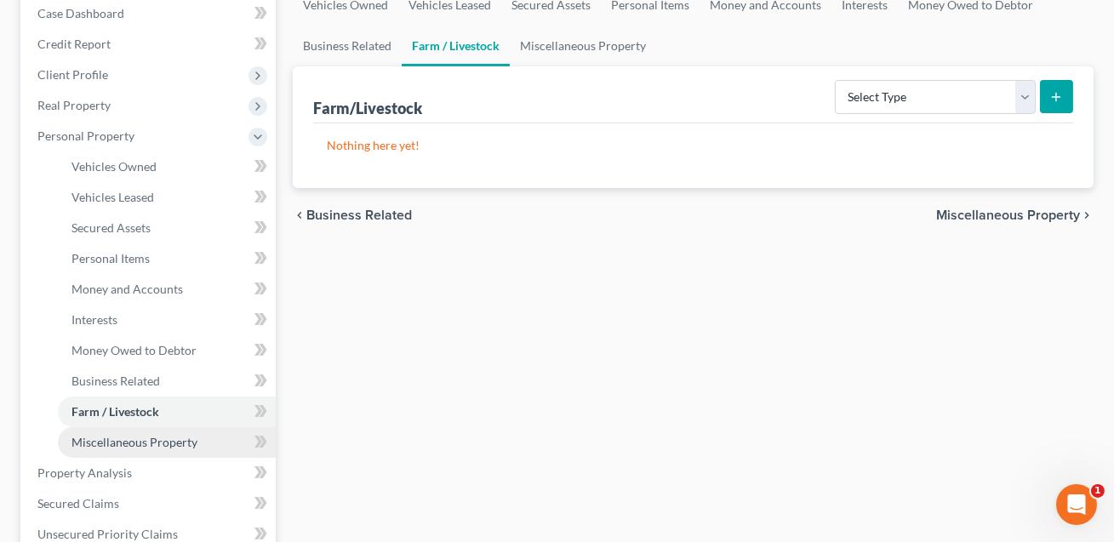
click at [137, 435] on span "Miscellaneous Property" at bounding box center [134, 442] width 126 height 14
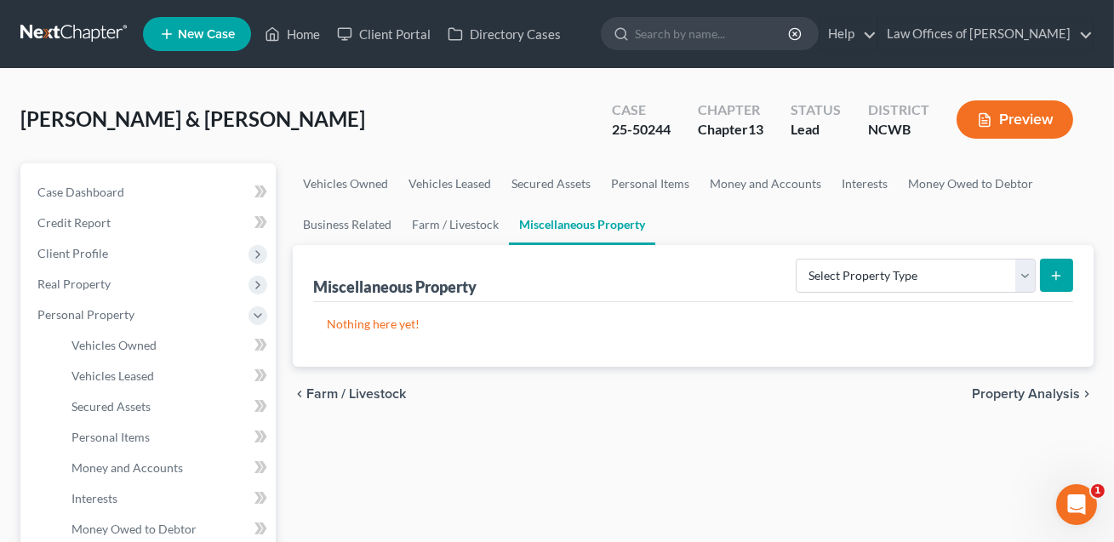
click at [1037, 125] on button "Preview" at bounding box center [1014, 119] width 117 height 38
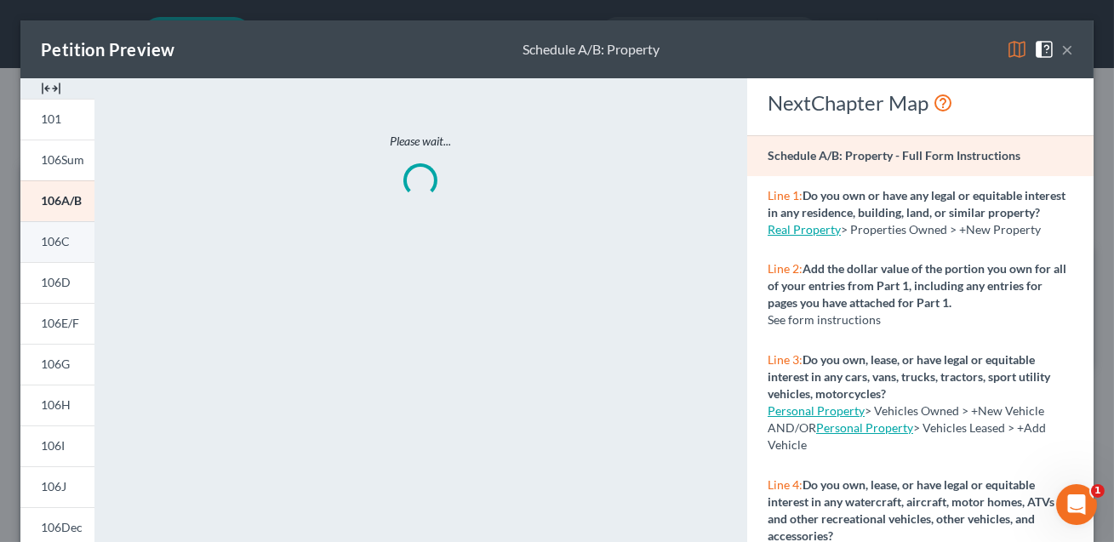
click at [62, 248] on span "106C" at bounding box center [55, 241] width 29 height 14
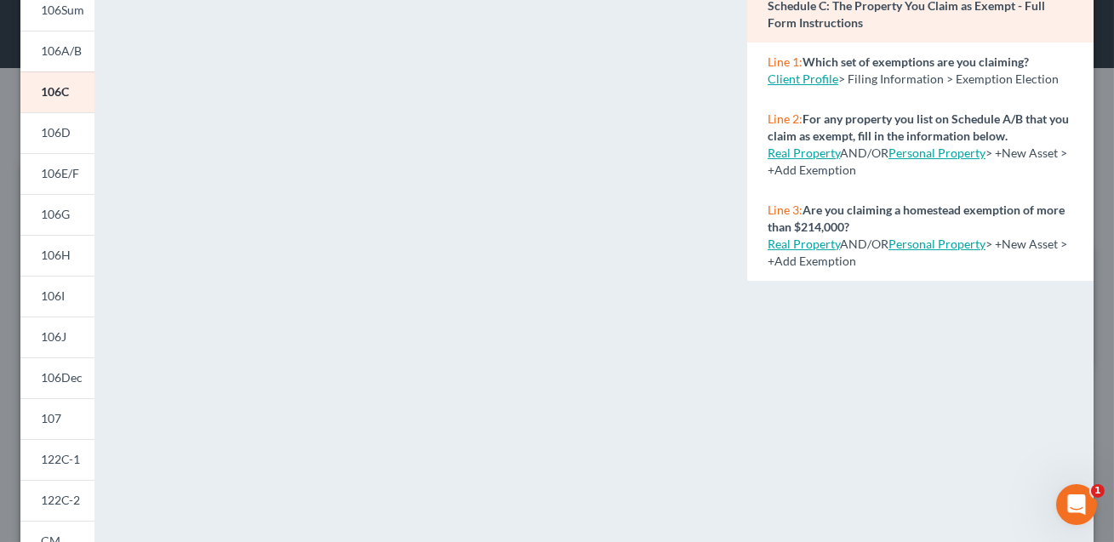
scroll to position [136, 0]
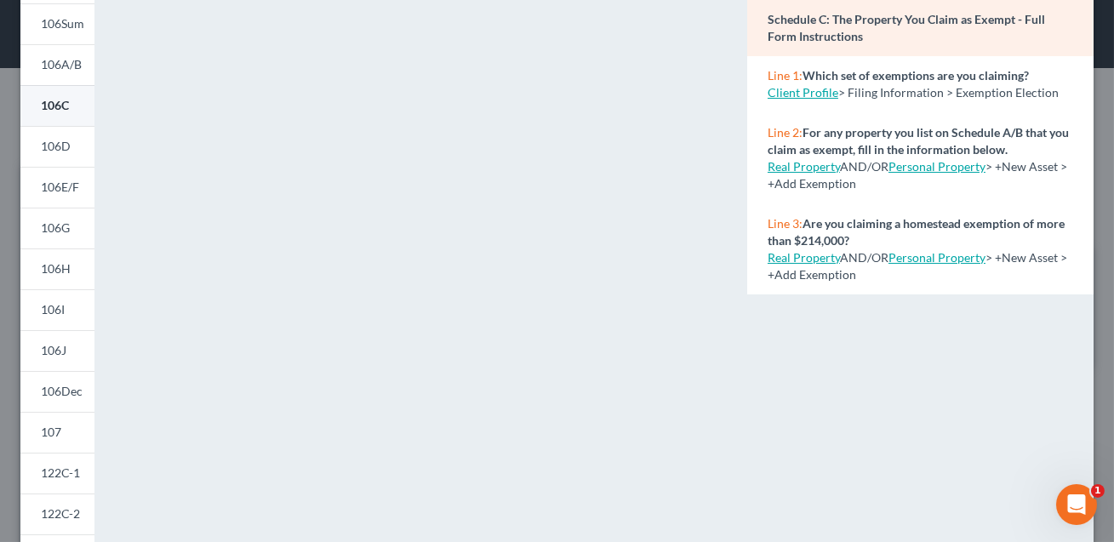
click at [59, 106] on span "106C" at bounding box center [55, 105] width 28 height 14
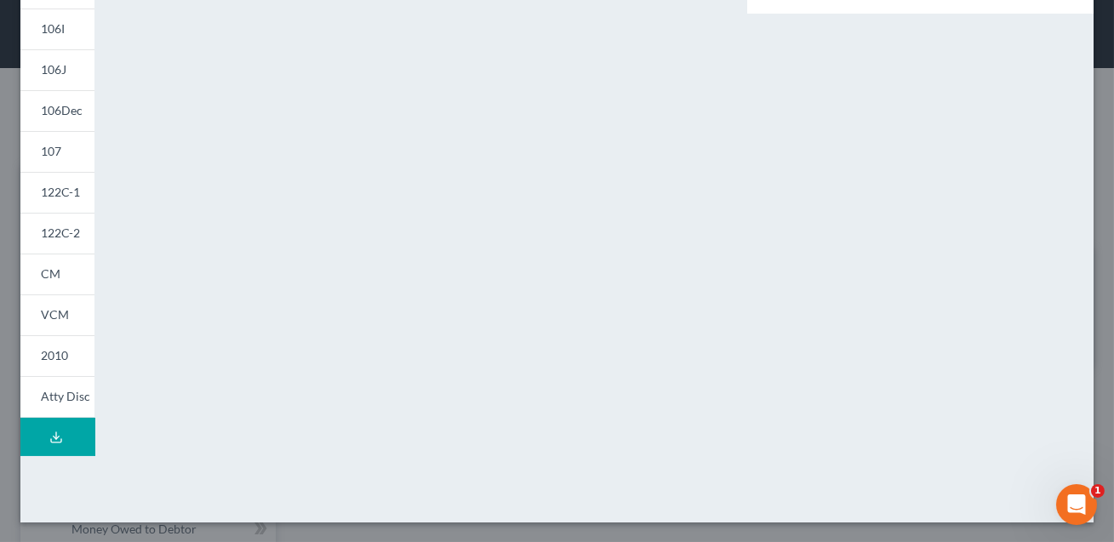
scroll to position [0, 0]
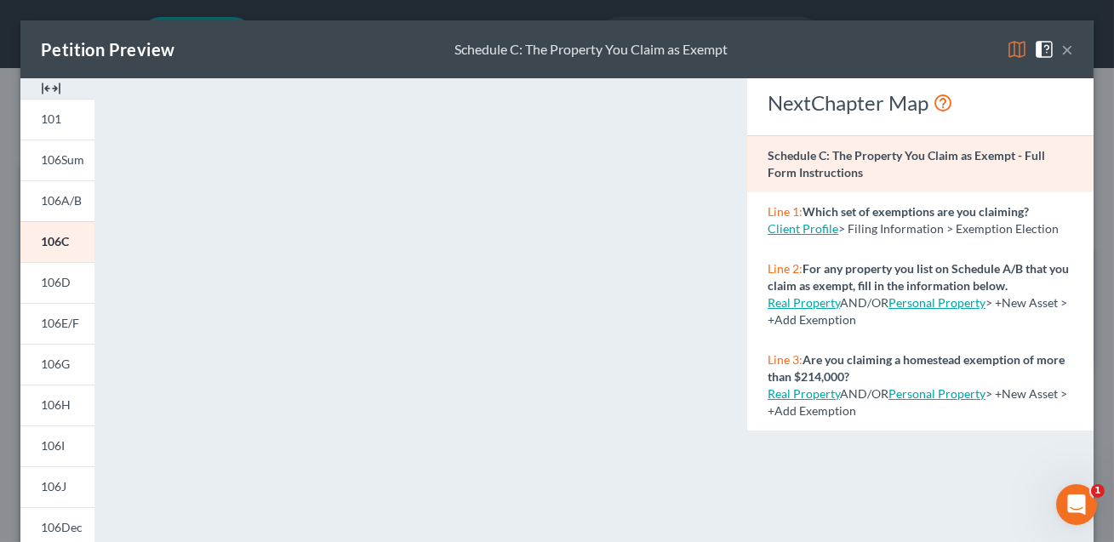
click at [1070, 50] on button "×" at bounding box center [1067, 49] width 12 height 20
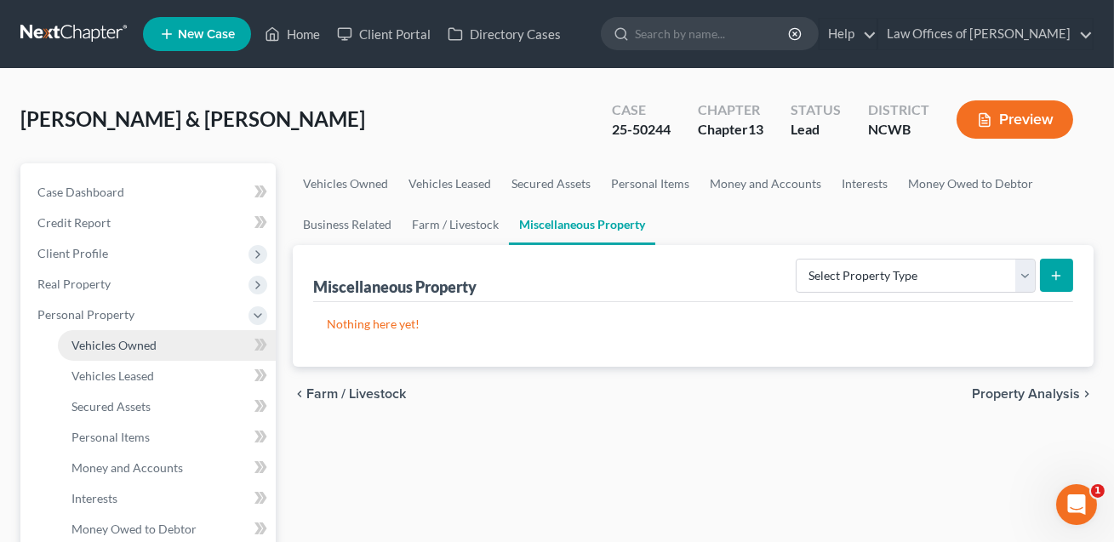
click at [100, 342] on span "Vehicles Owned" at bounding box center [113, 345] width 85 height 14
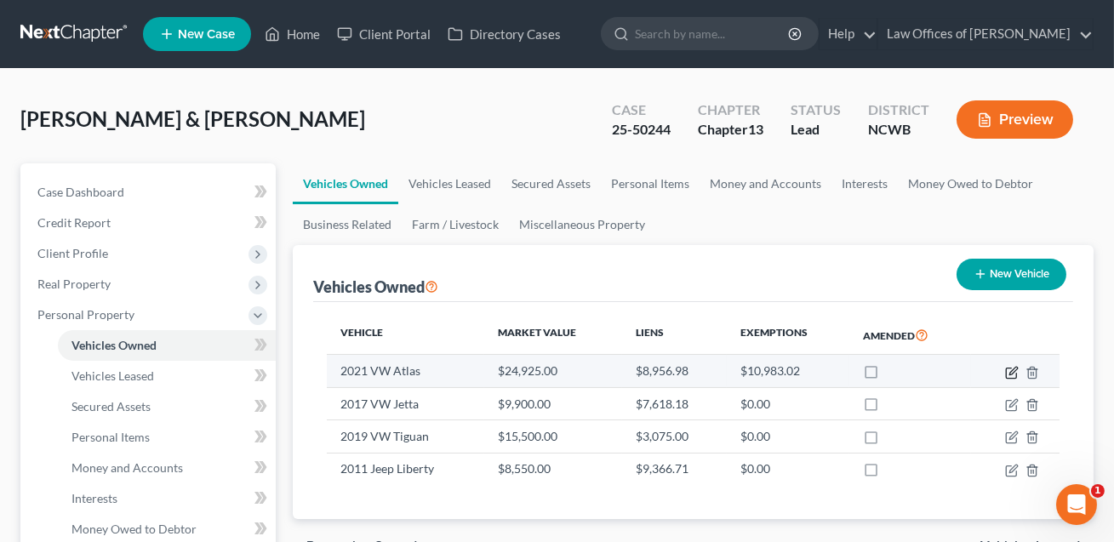
click at [1011, 372] on icon "button" at bounding box center [1013, 371] width 8 height 8
select select "0"
select select "5"
select select "2"
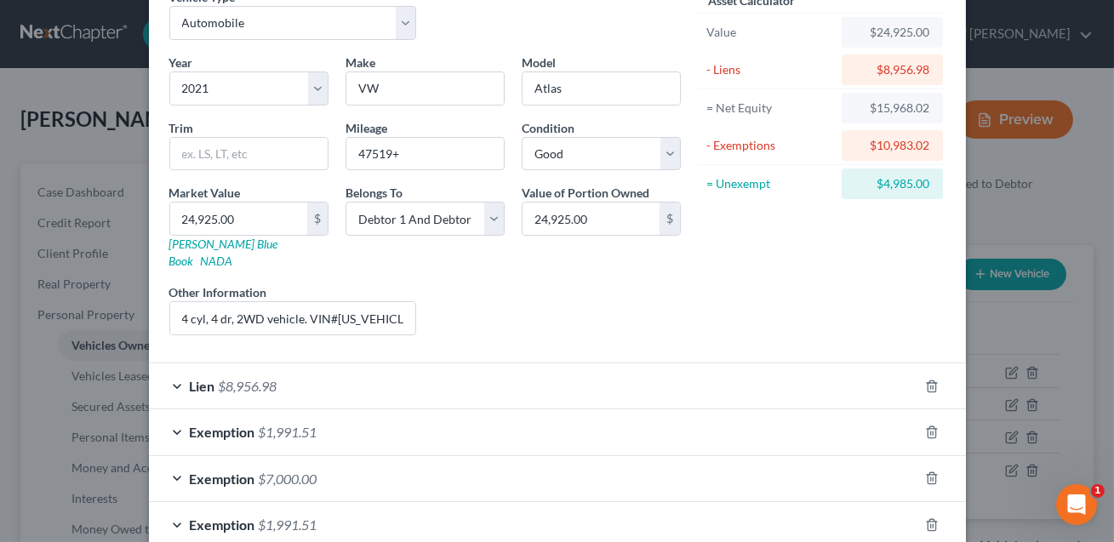
scroll to position [170, 0]
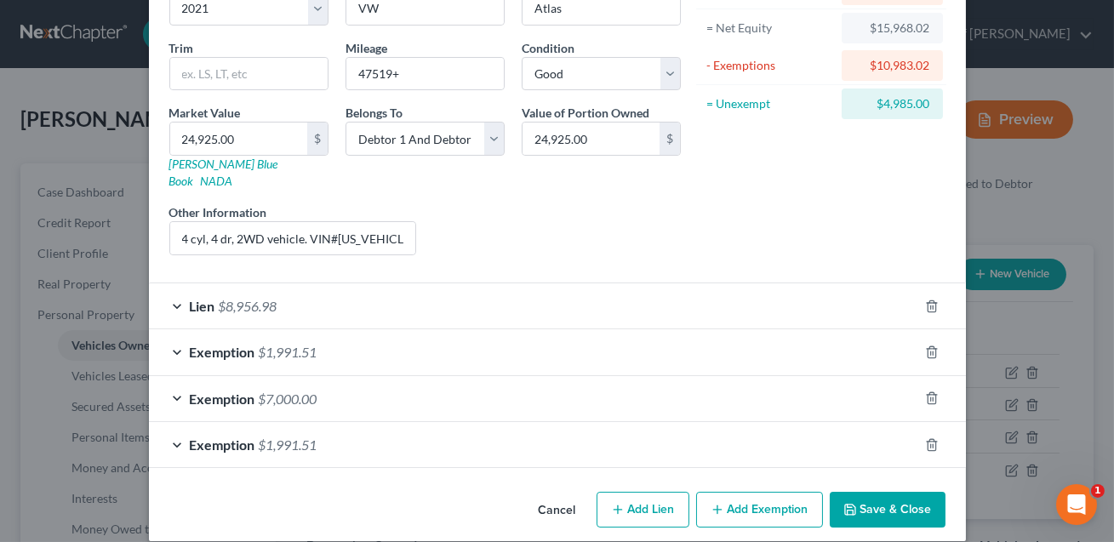
click at [699, 340] on div "Exemption $1,991.51" at bounding box center [533, 351] width 769 height 45
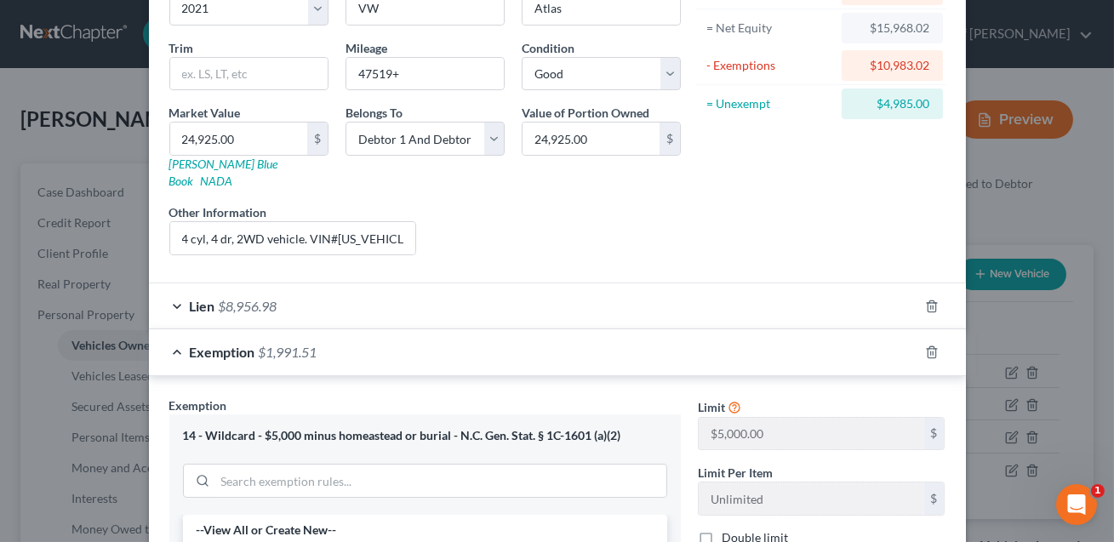
scroll to position [438, 0]
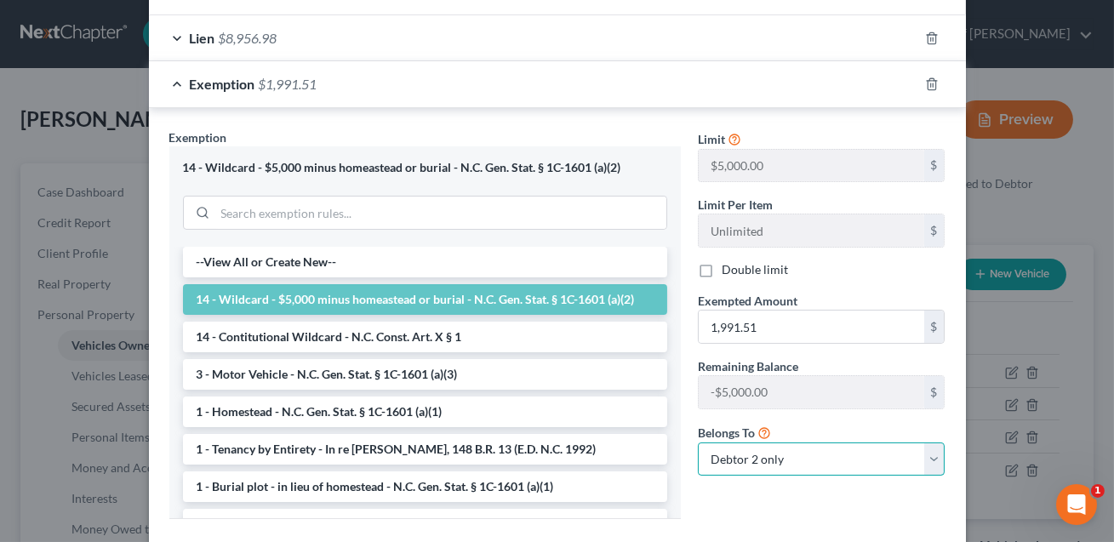
click at [731, 444] on select "Debtor 1 only Debtor 2 only Debtor 1 and Debtor 2 only" at bounding box center [822, 459] width 248 height 34
select select "0"
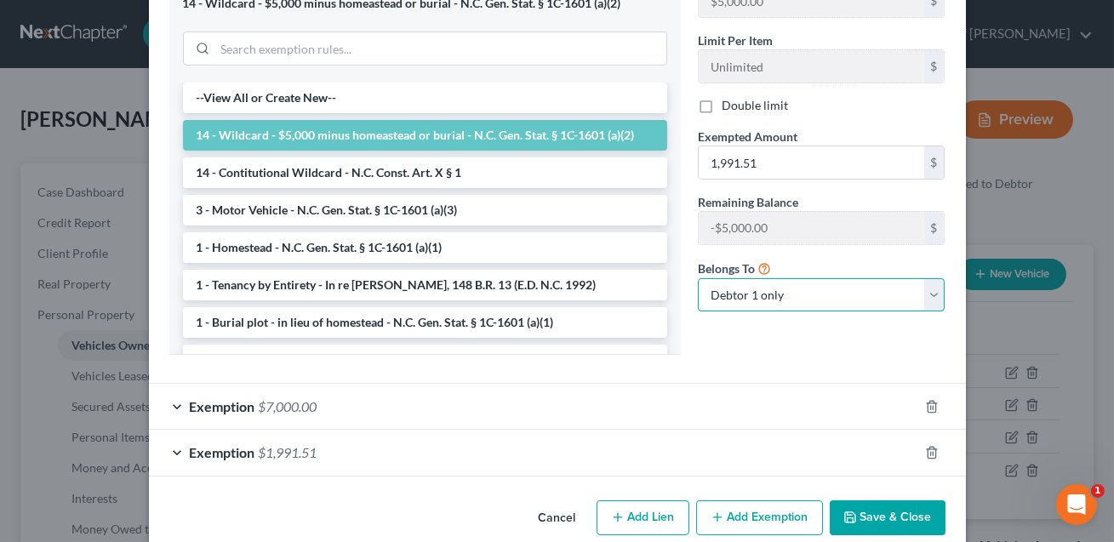
scroll to position [611, 0]
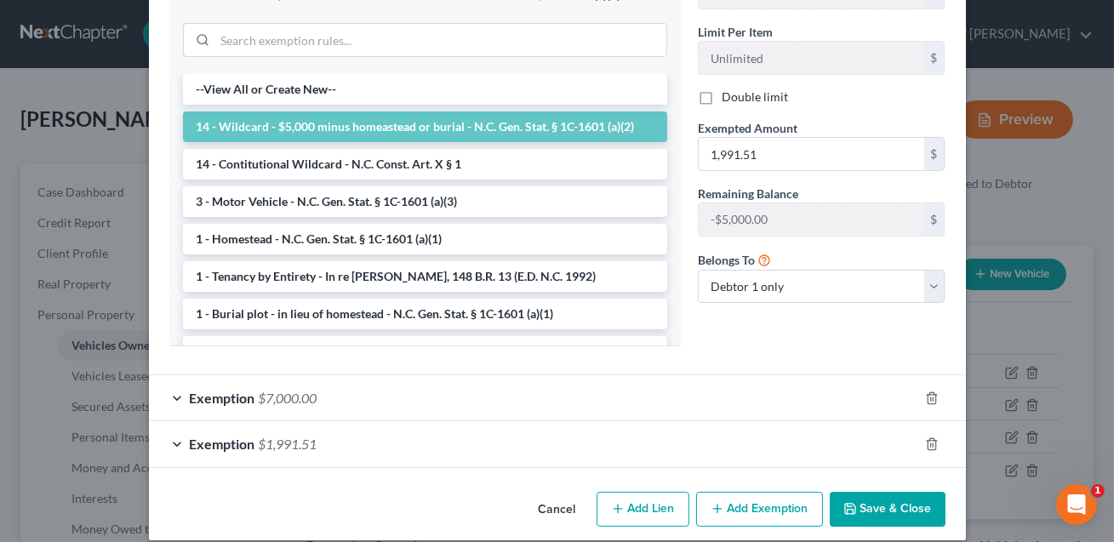
click at [904, 492] on button "Save & Close" at bounding box center [888, 510] width 116 height 36
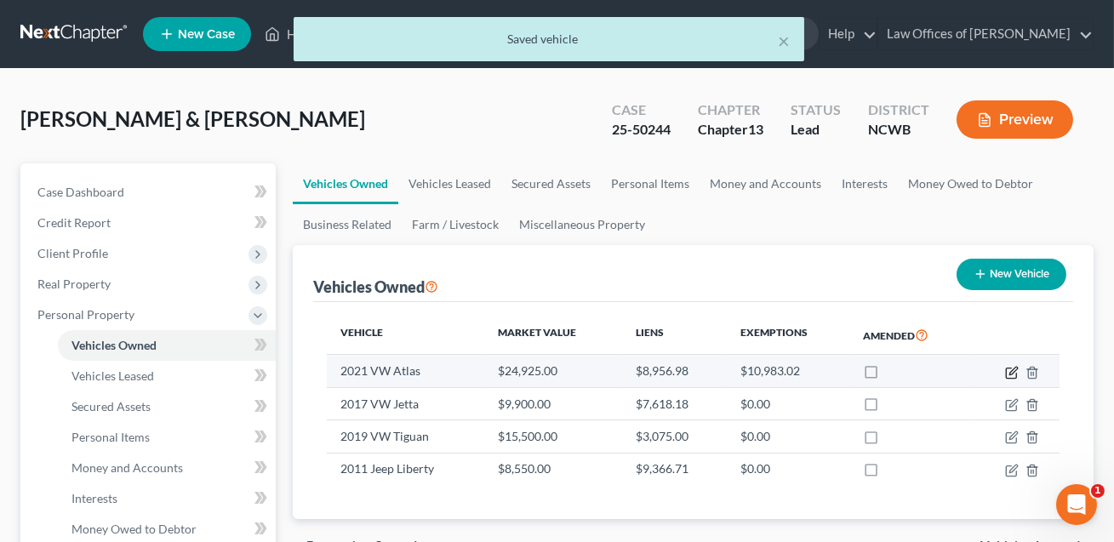
click at [1012, 370] on icon "button" at bounding box center [1012, 373] width 14 height 14
select select "0"
select select "5"
select select "2"
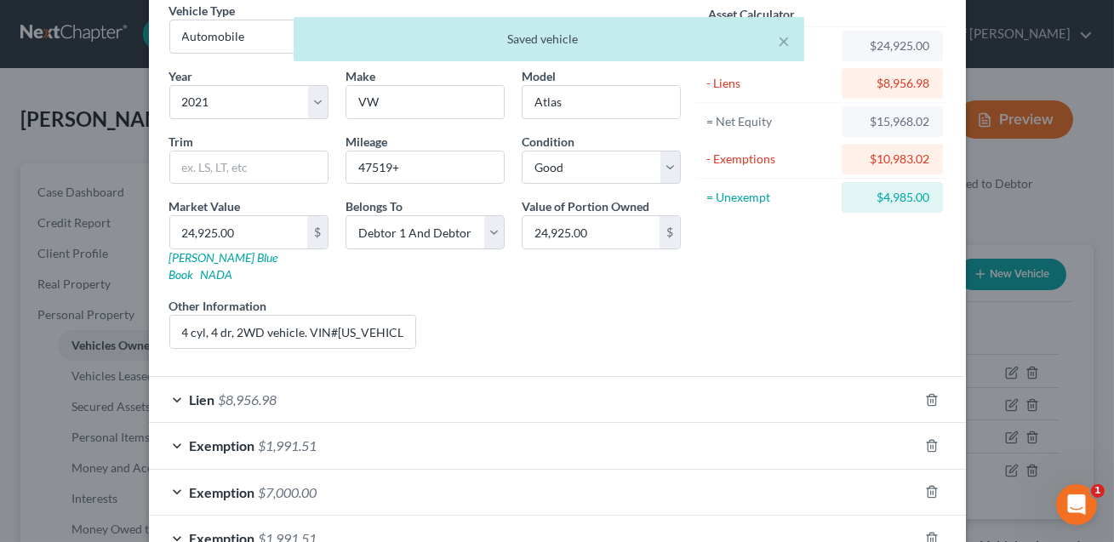
scroll to position [170, 0]
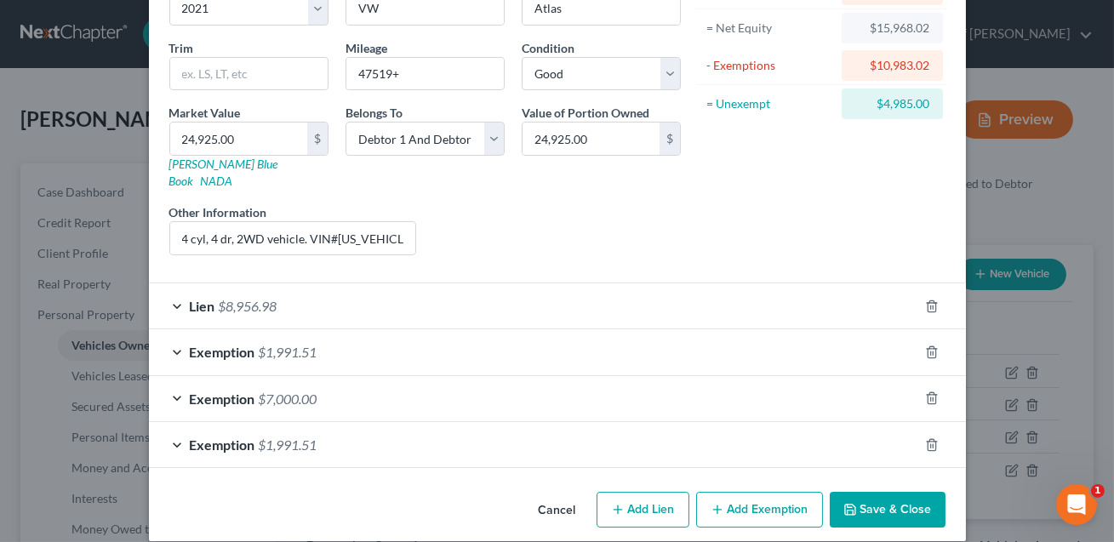
click at [602, 331] on div "Exemption $1,991.51" at bounding box center [533, 351] width 769 height 45
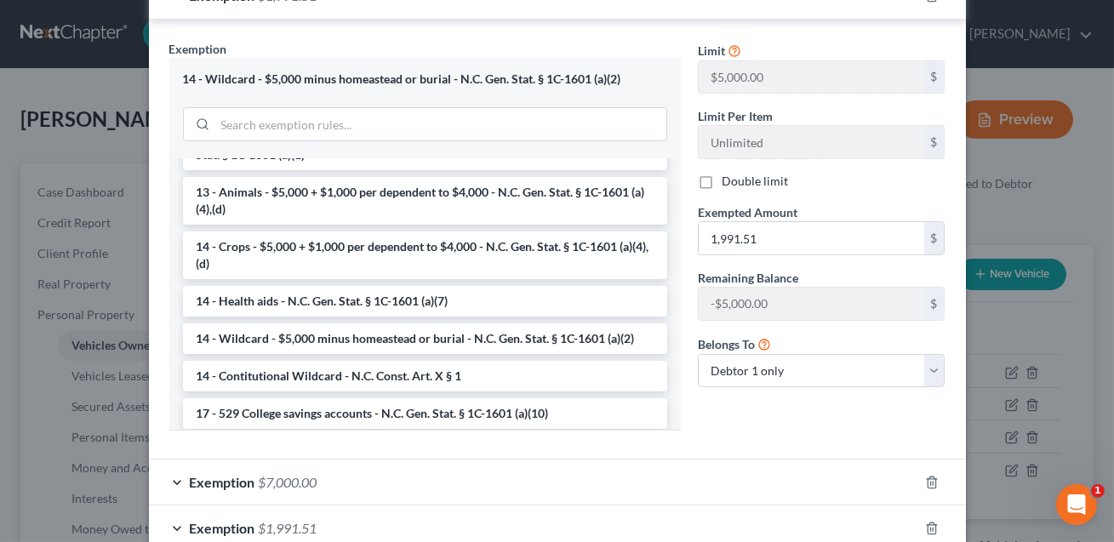
scroll to position [433, 0]
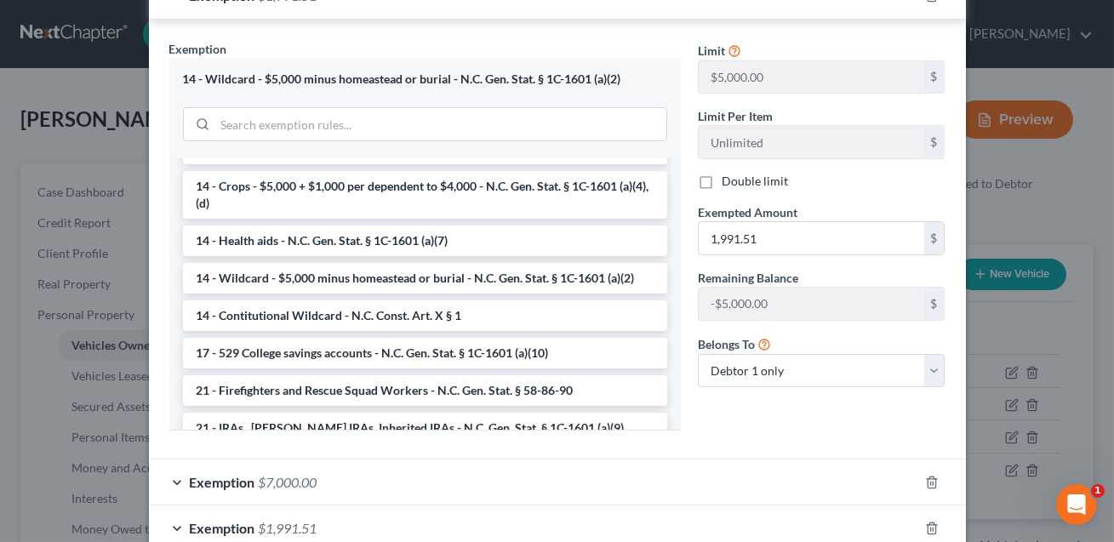
click at [571, 515] on div "Exemption $1,991.51" at bounding box center [533, 527] width 769 height 45
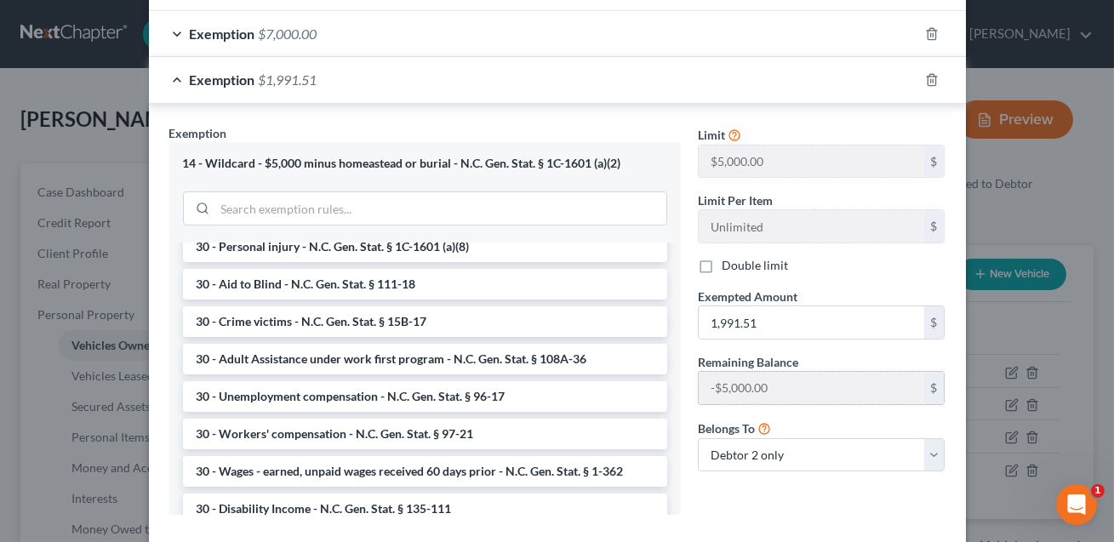
scroll to position [1050, 0]
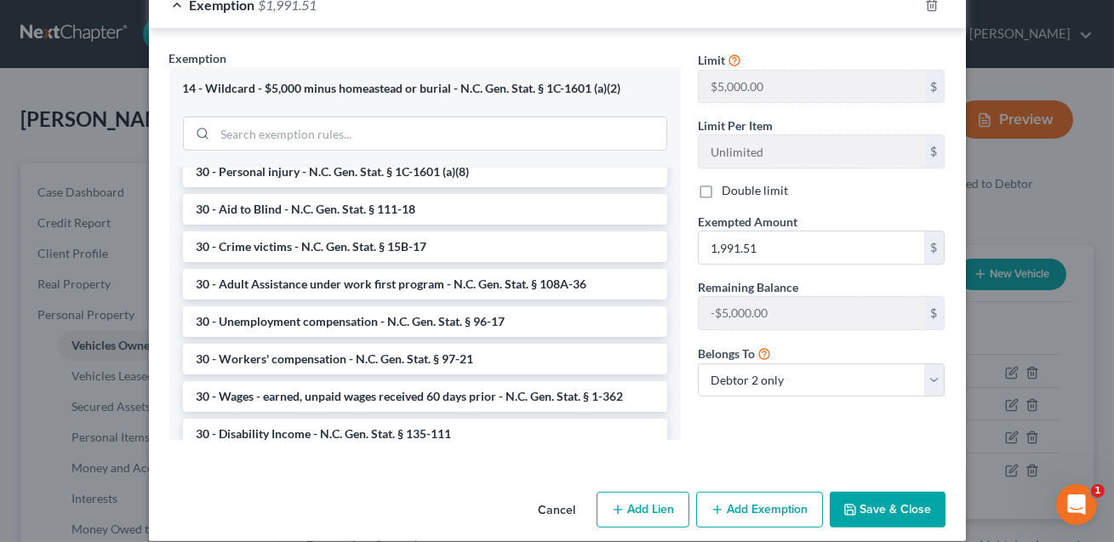
click at [882, 492] on button "Save & Close" at bounding box center [888, 510] width 116 height 36
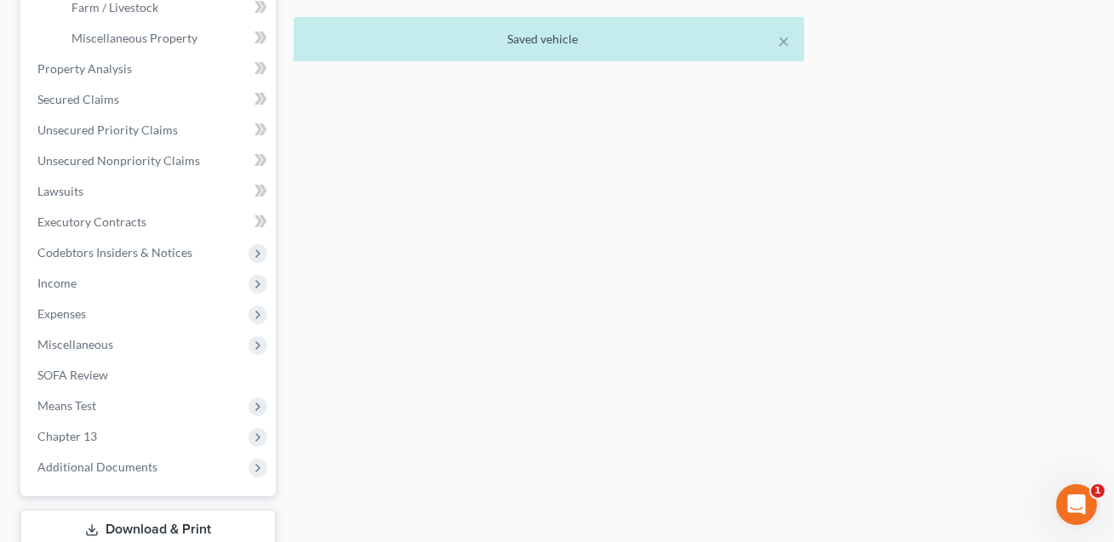
scroll to position [642, 0]
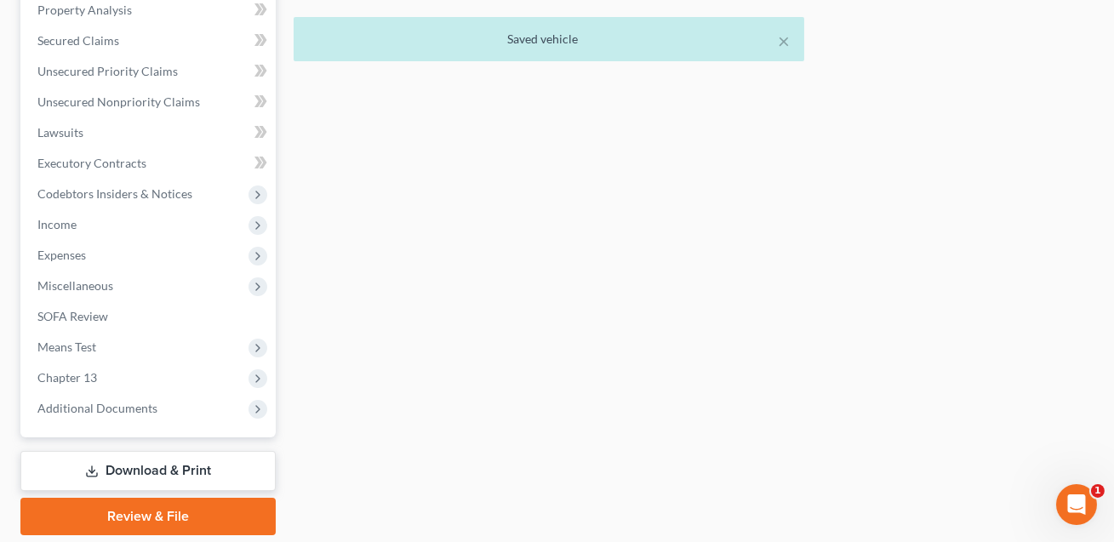
click at [131, 474] on link "Download & Print" at bounding box center [147, 471] width 255 height 40
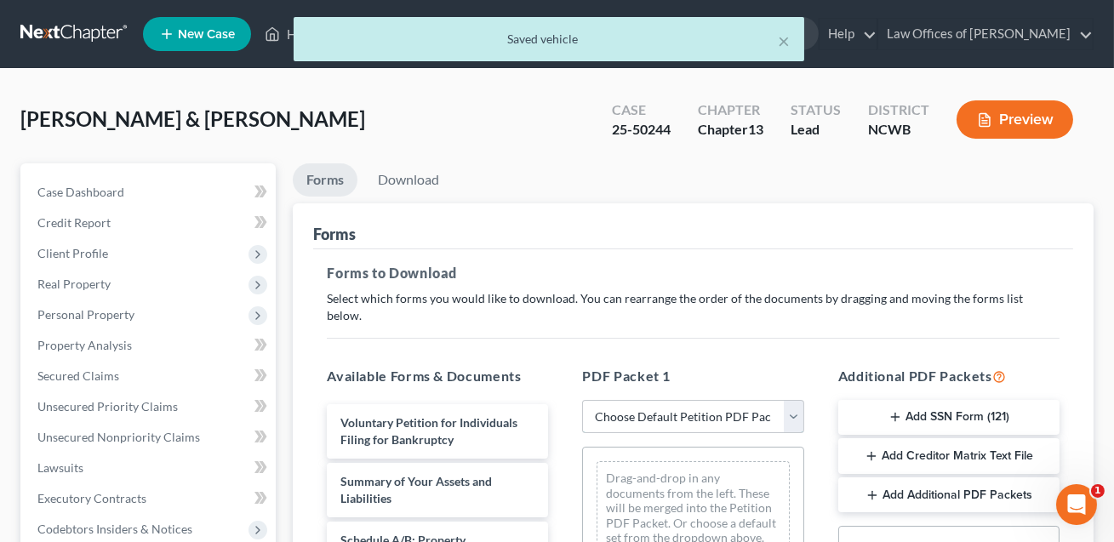
click at [629, 400] on select "Choose Default Petition PDF Packet Complete Bankruptcy Petition (all forms and …" at bounding box center [692, 417] width 221 height 34
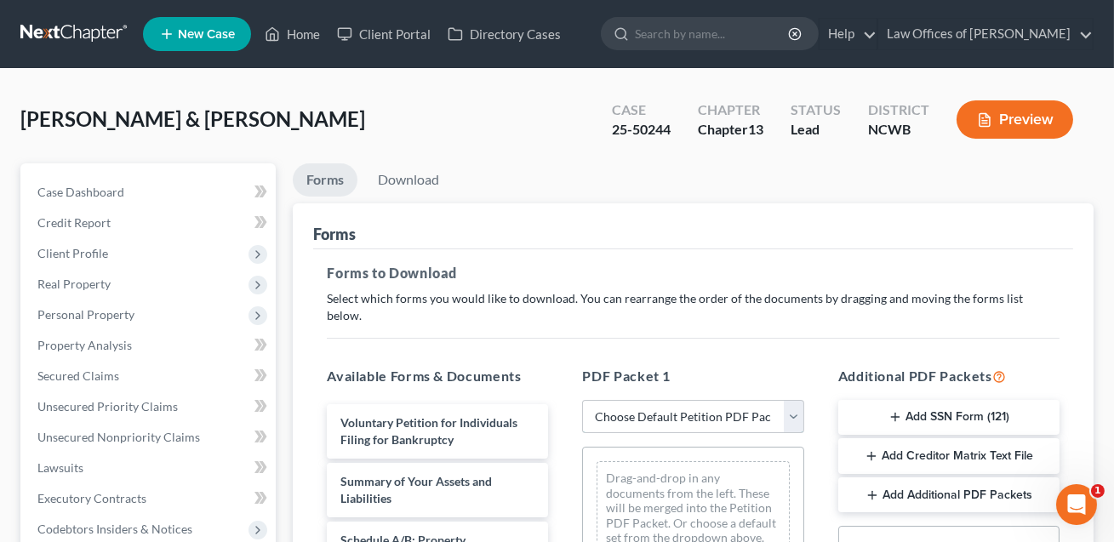
select select "2"
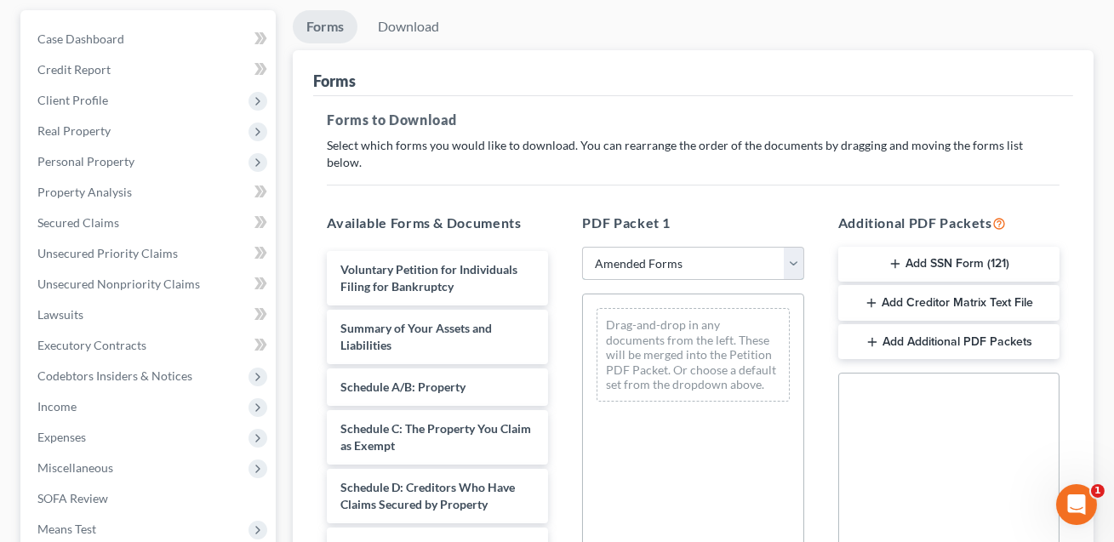
scroll to position [280, 0]
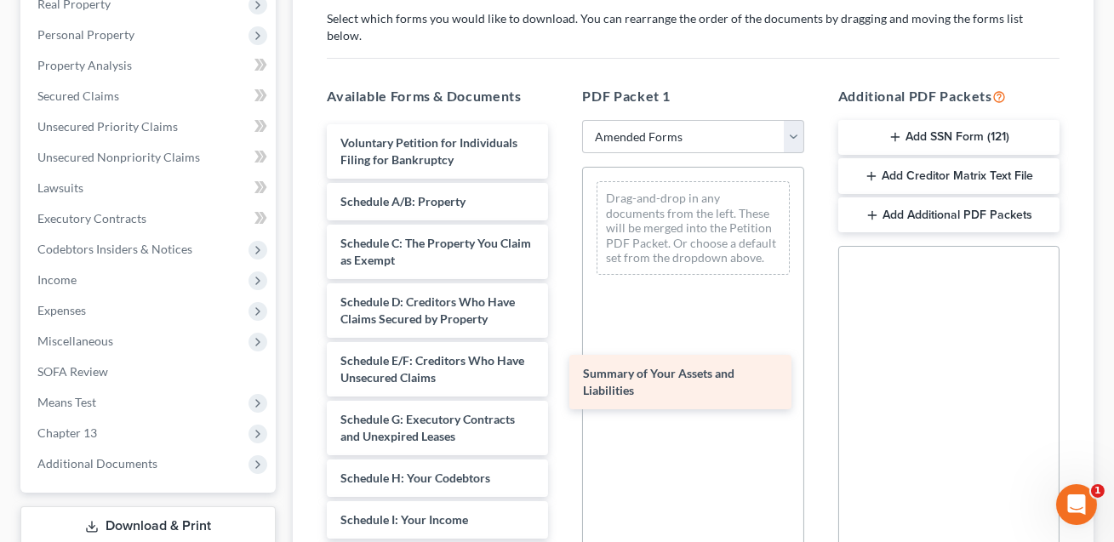
drag, startPoint x: 401, startPoint y: 200, endPoint x: 647, endPoint y: 392, distance: 312.2
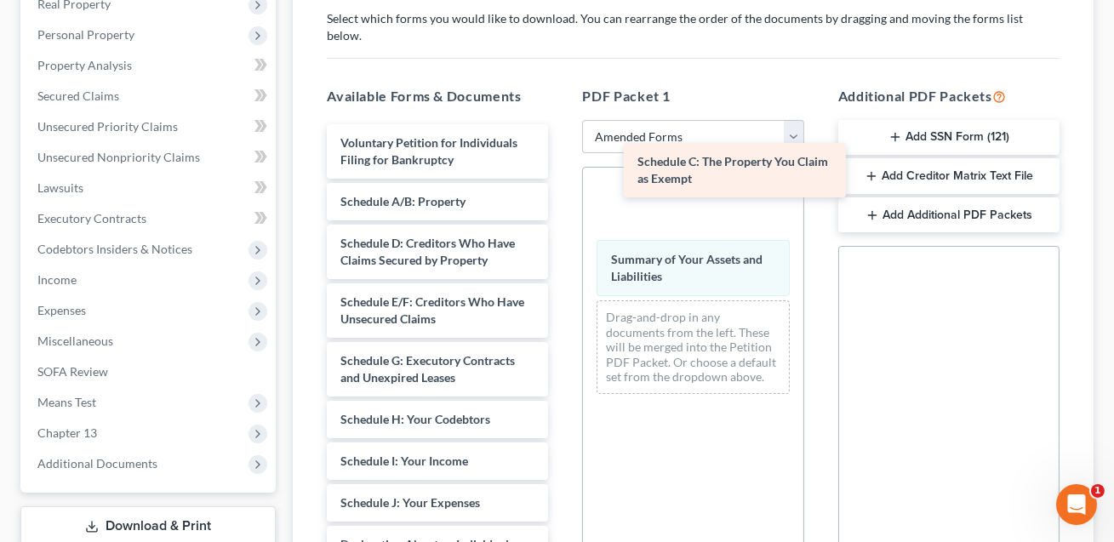
drag, startPoint x: 383, startPoint y: 235, endPoint x: 680, endPoint y: 172, distance: 303.6
click at [562, 172] on div "Schedule C: The Property You Claim as Exempt Voluntary Petition for Individuals…" at bounding box center [437, 549] width 248 height 850
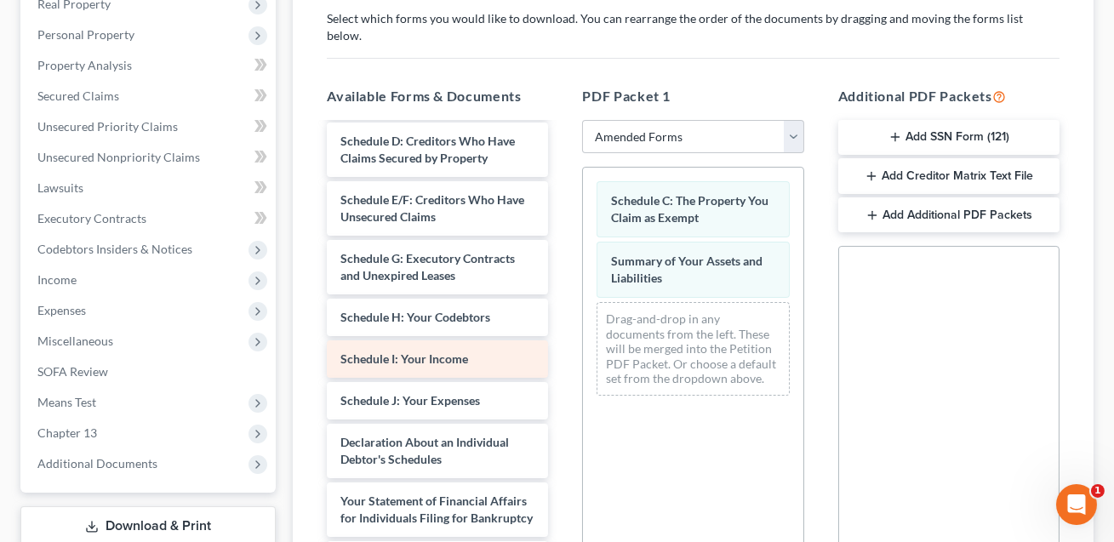
scroll to position [139, 0]
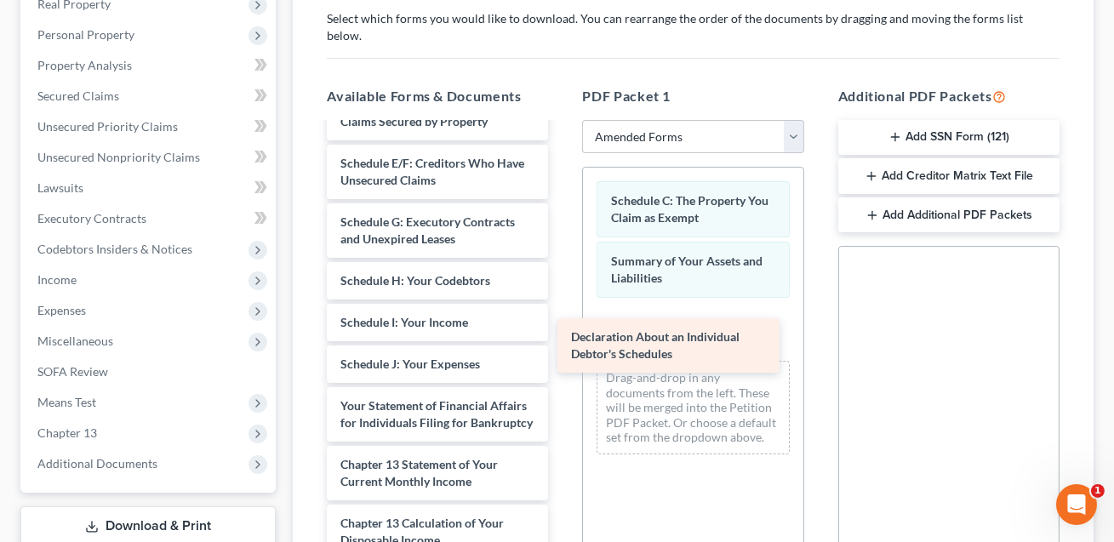
drag, startPoint x: 387, startPoint y: 393, endPoint x: 641, endPoint y: 334, distance: 260.3
click at [562, 334] on div "Declaration About an Individual Debtor's Schedules Voluntary Petition for Indiv…" at bounding box center [437, 381] width 248 height 791
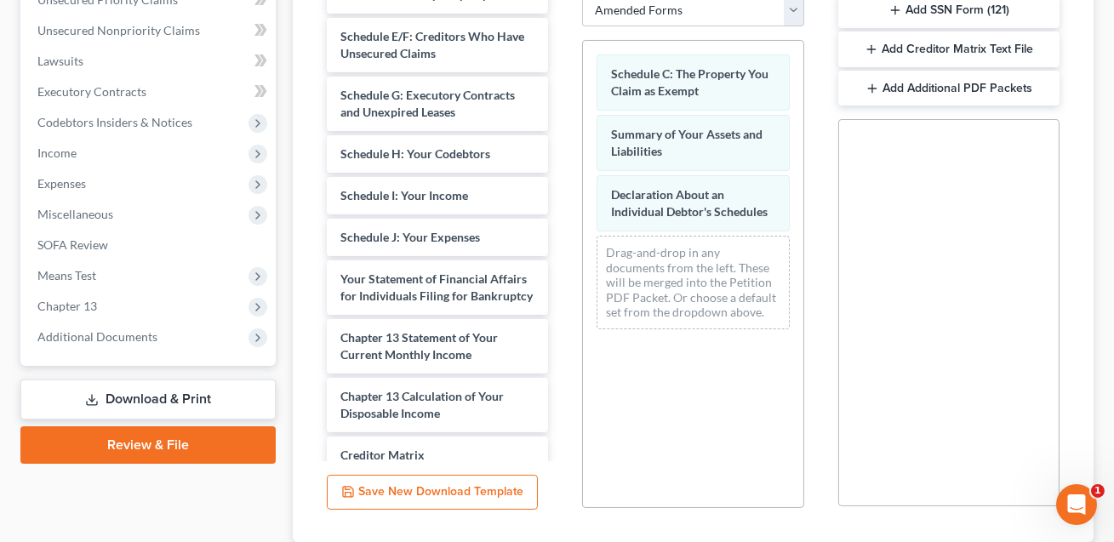
scroll to position [507, 0]
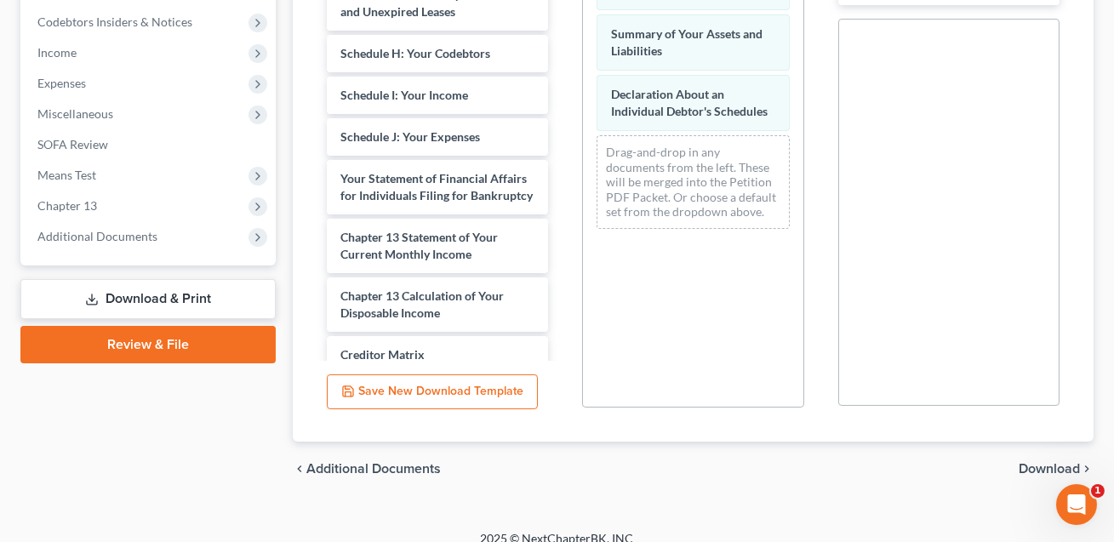
click at [1040, 462] on span "Download" at bounding box center [1049, 469] width 61 height 14
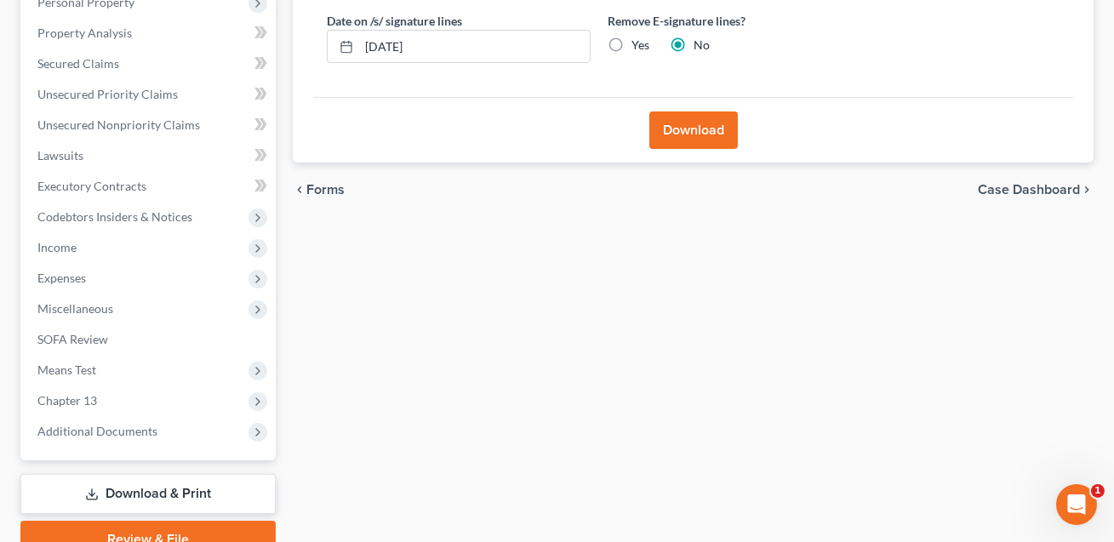
scroll to position [172, 0]
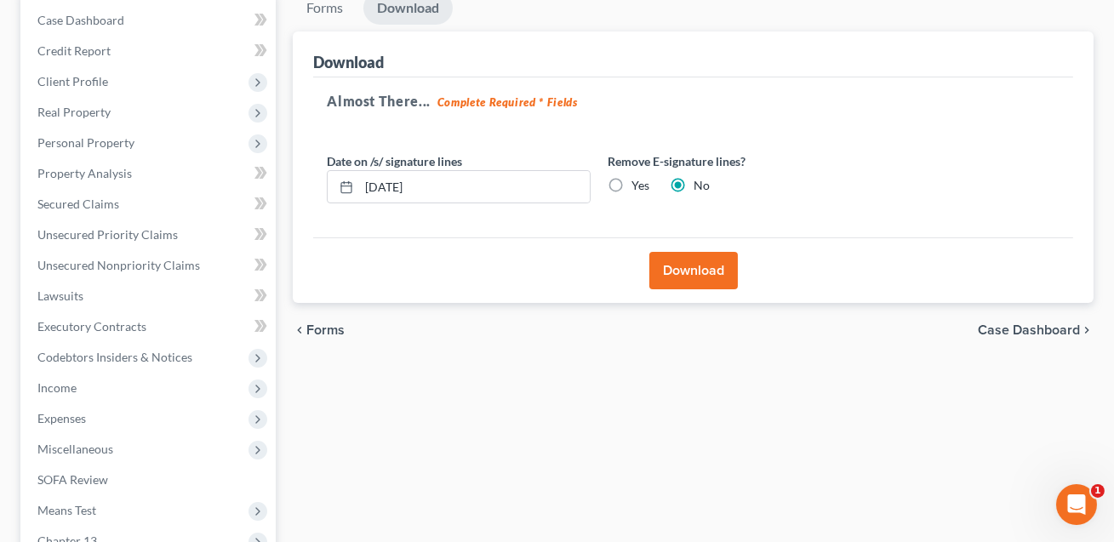
click at [631, 180] on label "Yes" at bounding box center [640, 185] width 18 height 17
click at [638, 180] on input "Yes" at bounding box center [643, 182] width 11 height 11
radio input "true"
radio input "false"
drag, startPoint x: 432, startPoint y: 187, endPoint x: 359, endPoint y: 186, distance: 73.2
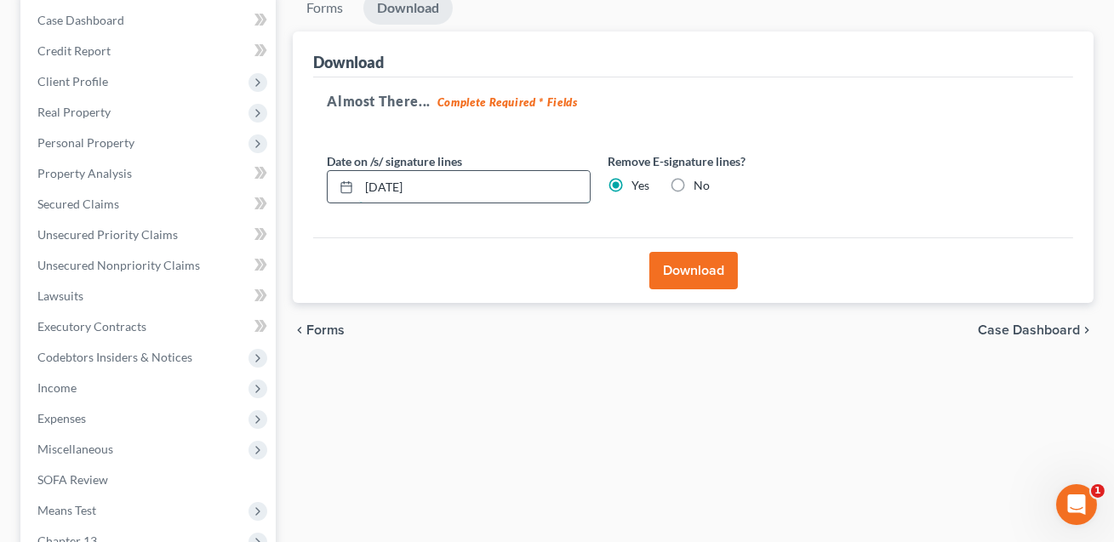
click at [359, 186] on input "[DATE]" at bounding box center [474, 187] width 231 height 32
click at [682, 263] on button "Download" at bounding box center [693, 270] width 88 height 37
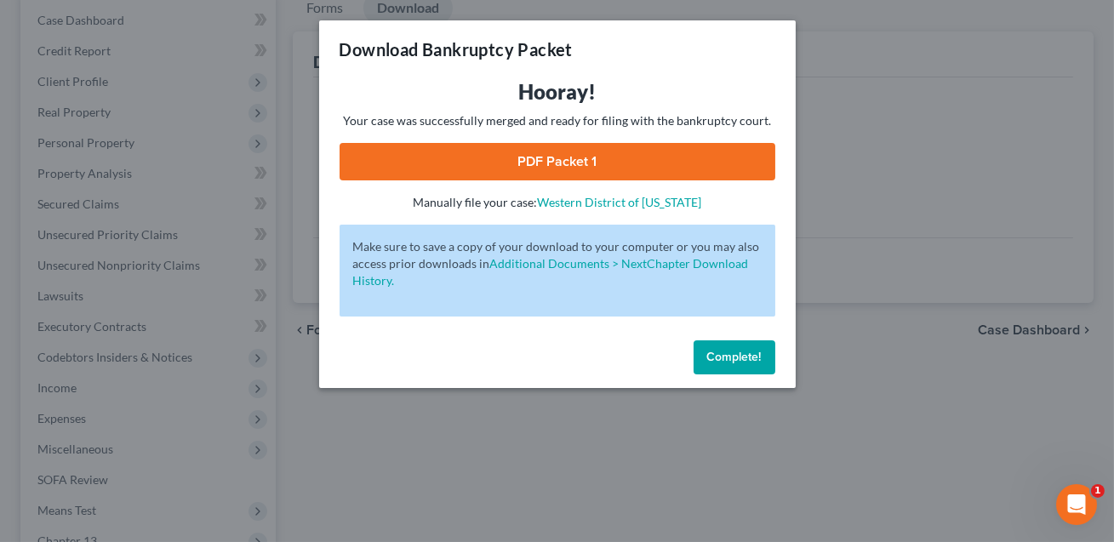
click at [597, 169] on link "PDF Packet 1" at bounding box center [558, 161] width 436 height 37
